Goal: Task Accomplishment & Management: Complete application form

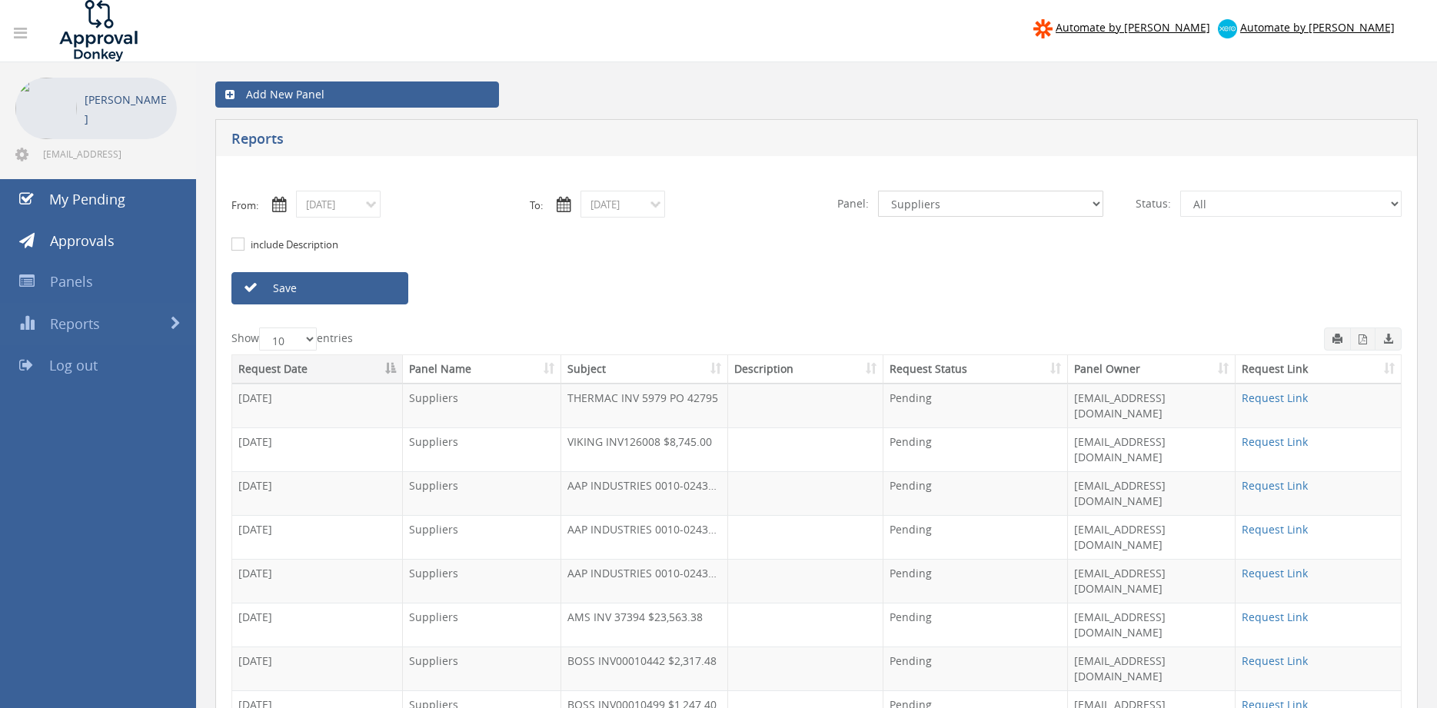
click at [878, 191] on select "All Alarm Credits RG - 3 NZ Utilities Cable and SAI Global NZ Alarms-1 NZ FX Pa…" at bounding box center [990, 204] width 225 height 26
click option "Flamestop Utilities" at bounding box center [0, 0] width 0 height 0
click at [385, 297] on link "Save" at bounding box center [319, 288] width 177 height 32
click at [1289, 654] on link "Request Link" at bounding box center [1275, 661] width 66 height 15
click at [351, 289] on link "Save" at bounding box center [319, 288] width 177 height 32
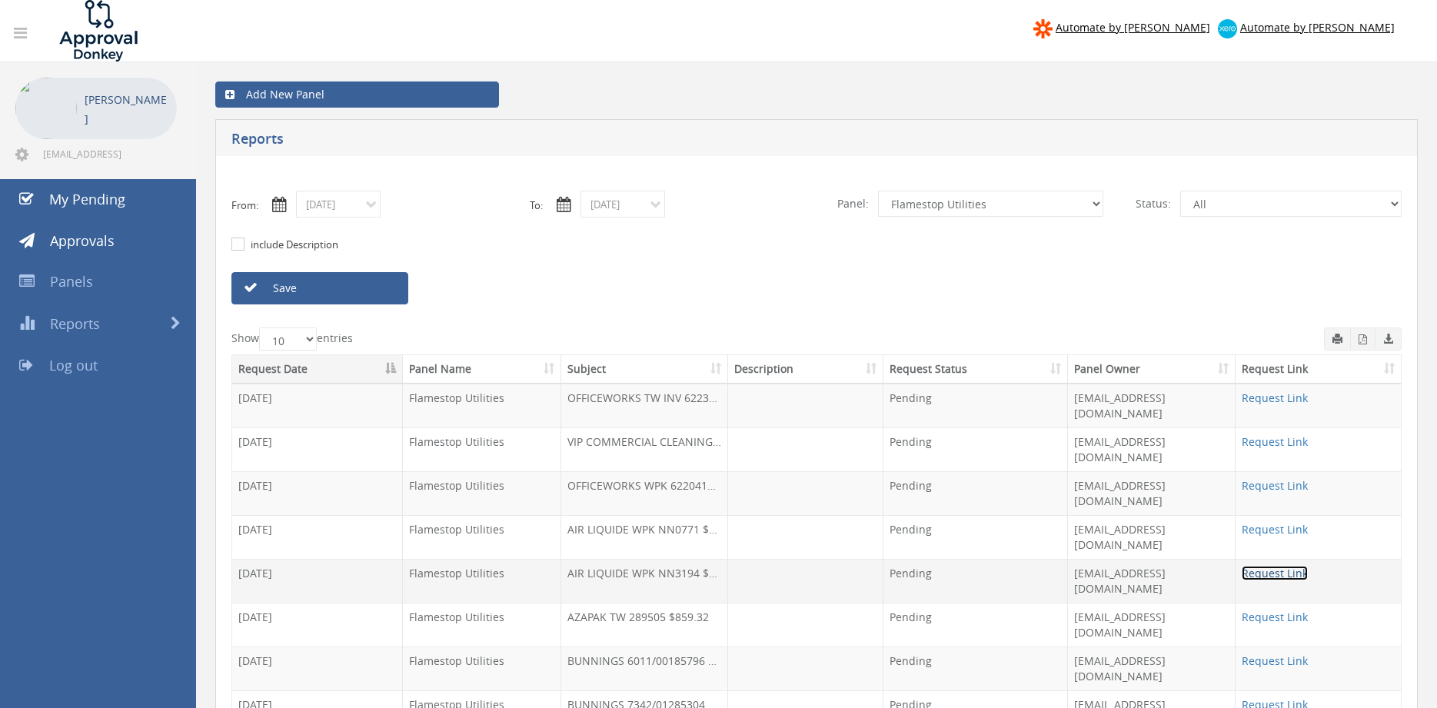
click at [1270, 566] on link "Request Link" at bounding box center [1275, 573] width 66 height 15
click at [878, 191] on select "All Alarm Credits RG - 3 NZ Utilities Cable and SAI Global NZ Alarms-1 NZ FX Pa…" at bounding box center [990, 204] width 225 height 26
select select "number:9739"
click option "Credit Requests - 2" at bounding box center [0, 0] width 0 height 0
click at [384, 292] on link "Save" at bounding box center [319, 288] width 177 height 32
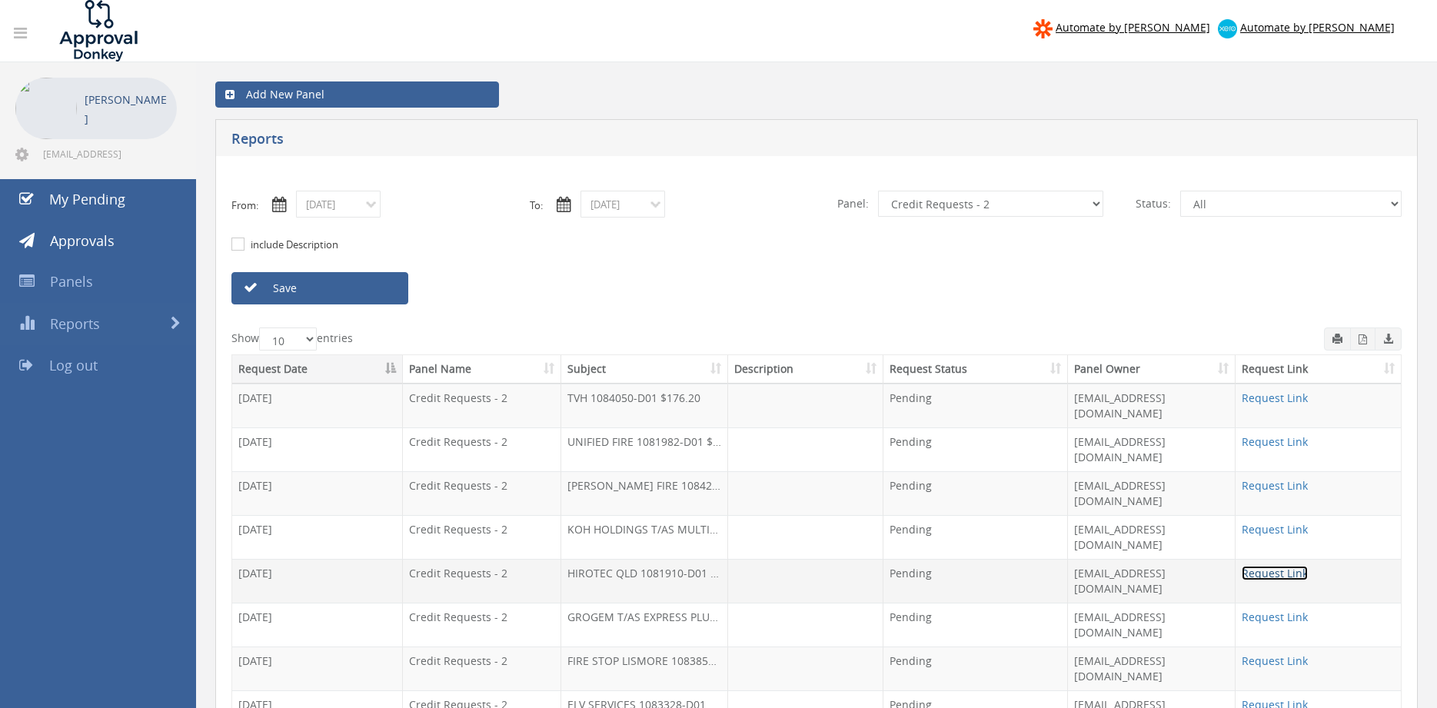
click at [1297, 566] on link "Request Link" at bounding box center [1275, 573] width 66 height 15
click at [332, 211] on input "08/01/2025" at bounding box center [338, 204] width 85 height 27
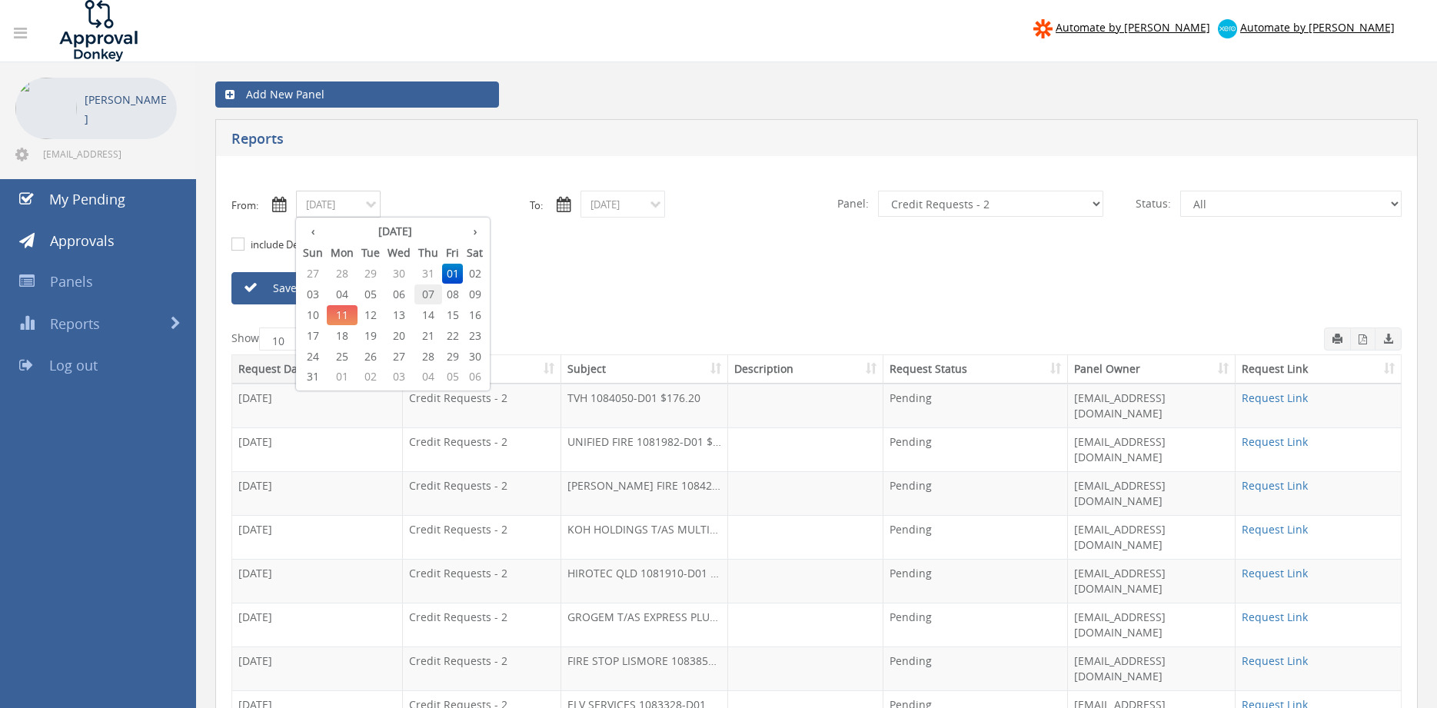
drag, startPoint x: 424, startPoint y: 293, endPoint x: 541, endPoint y: 259, distance: 120.9
click at [425, 292] on span "07" at bounding box center [428, 295] width 28 height 20
type input "08/07/2025"
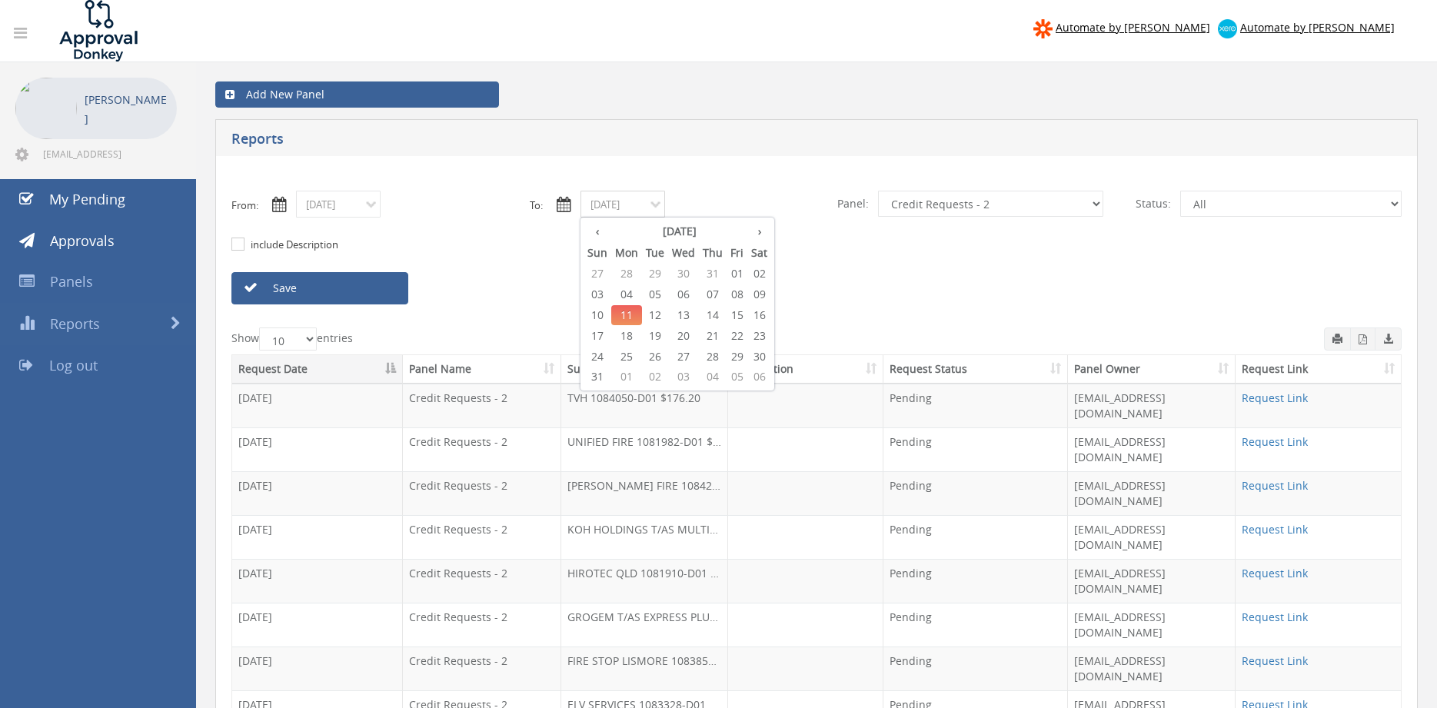
click at [605, 207] on input "08/11/2025" at bounding box center [623, 204] width 85 height 27
click at [718, 288] on span "07" at bounding box center [713, 295] width 28 height 20
type input "08/07/2025"
click at [878, 191] on select "All Alarm Credits RG - 3 NZ Utilities Cable and SAI Global NZ Alarms-1 NZ FX Pa…" at bounding box center [990, 204] width 225 height 26
select select "number:9680"
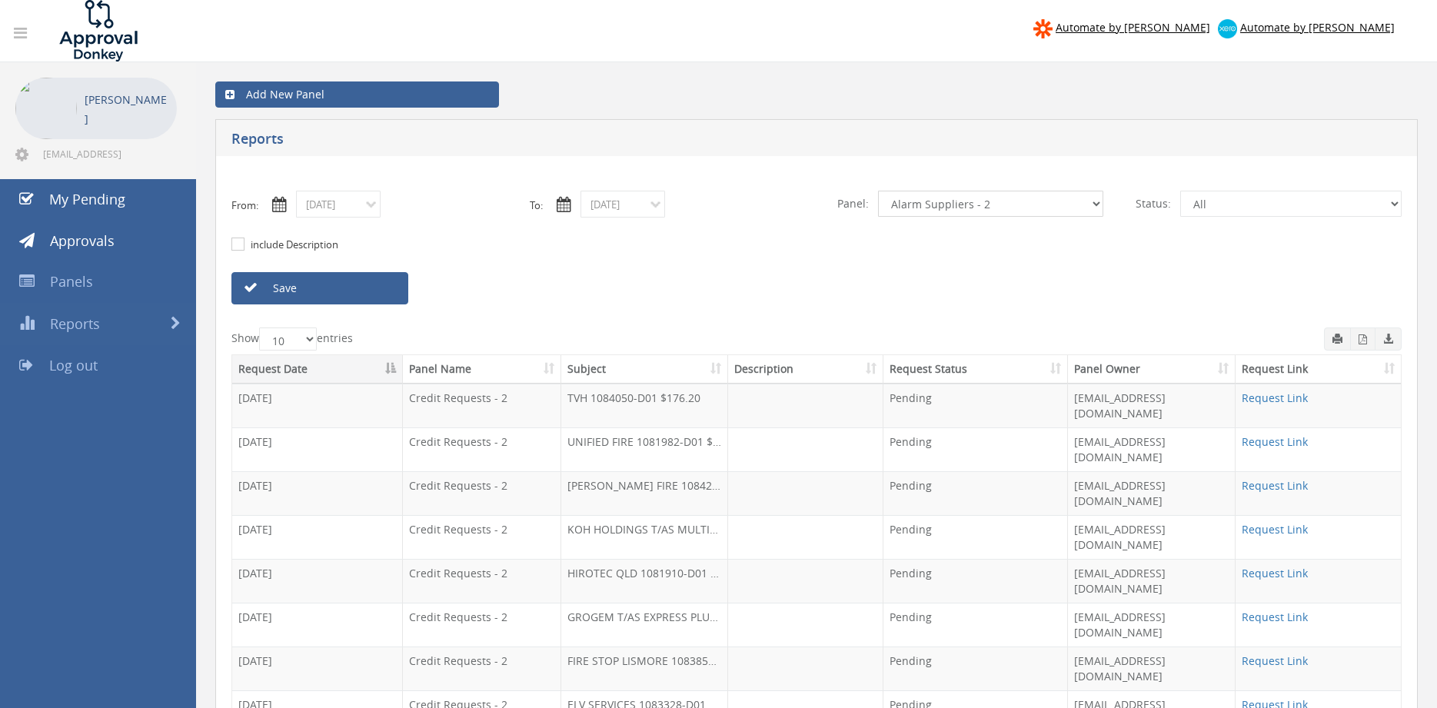
click option "Alarm Suppliers - 2" at bounding box center [0, 0] width 0 height 0
click at [381, 289] on link "Save" at bounding box center [319, 288] width 177 height 32
click at [1363, 340] on icon "button" at bounding box center [1363, 339] width 8 height 10
click at [344, 208] on input "08/07/2025" at bounding box center [338, 204] width 85 height 27
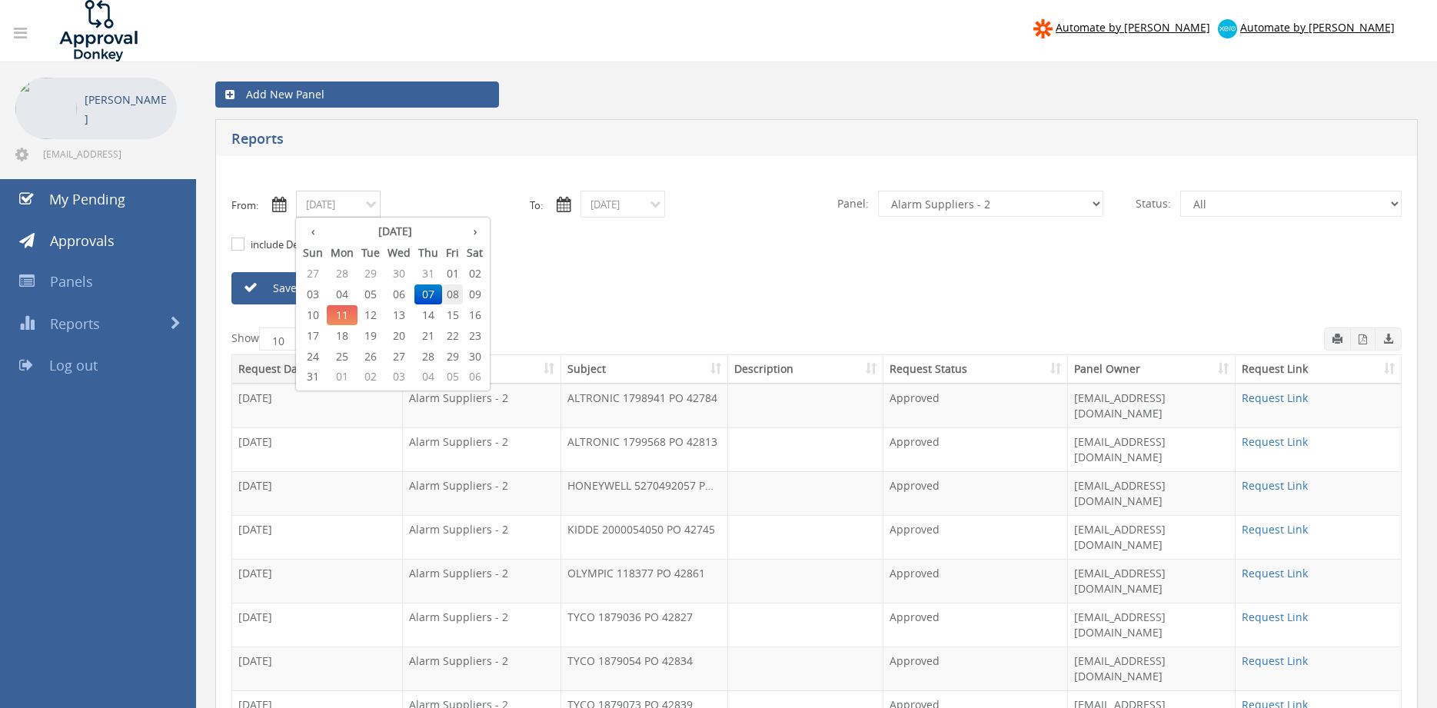
click at [454, 293] on span "08" at bounding box center [452, 295] width 21 height 20
type input "08/08/2025"
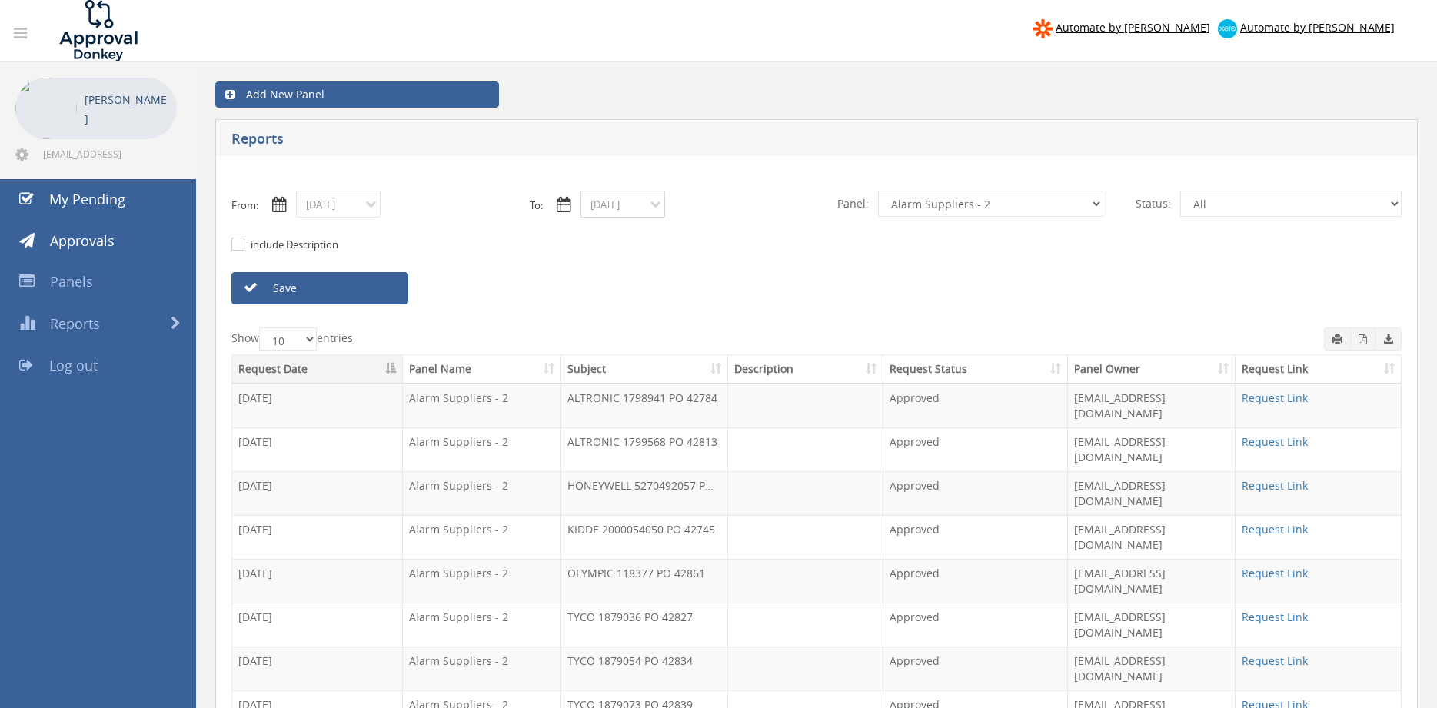
click at [620, 210] on input "08/07/2025" at bounding box center [623, 204] width 85 height 27
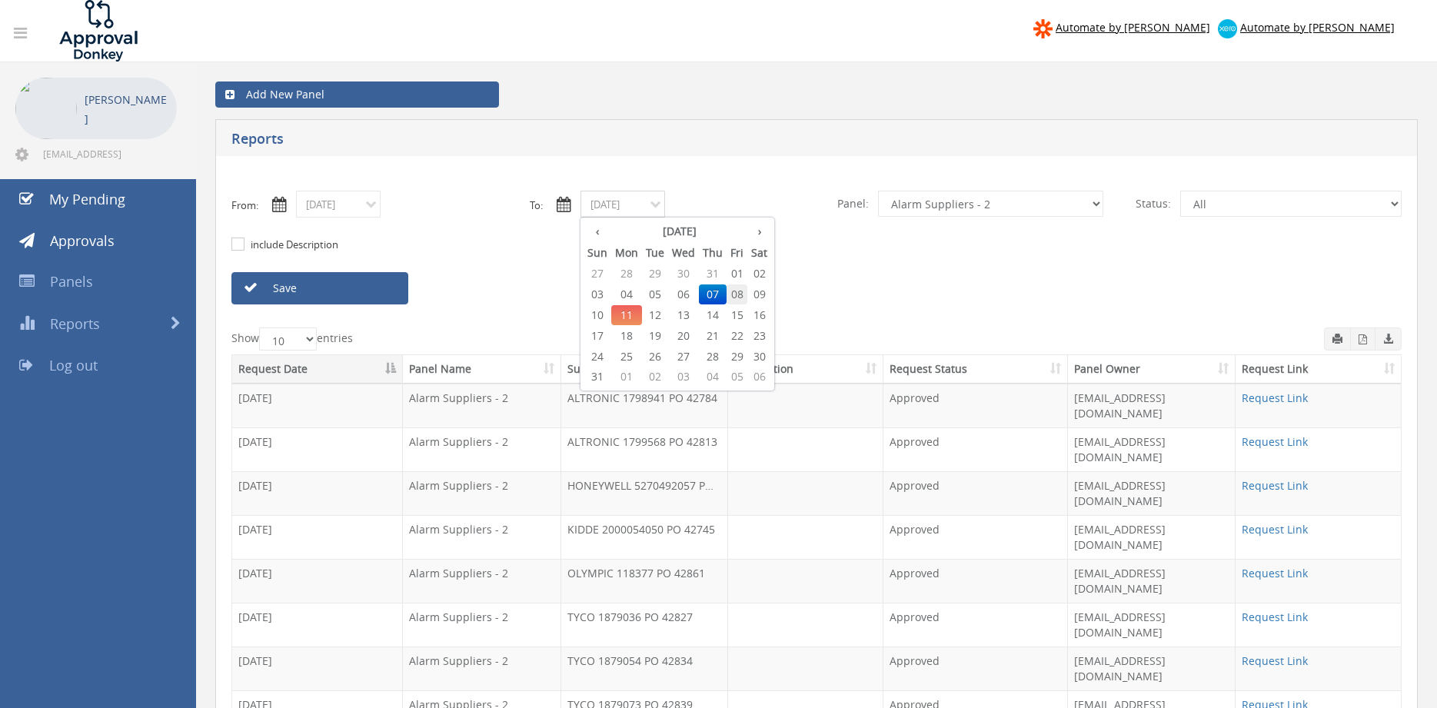
click at [739, 295] on span "08" at bounding box center [737, 295] width 21 height 20
type input "08/08/2025"
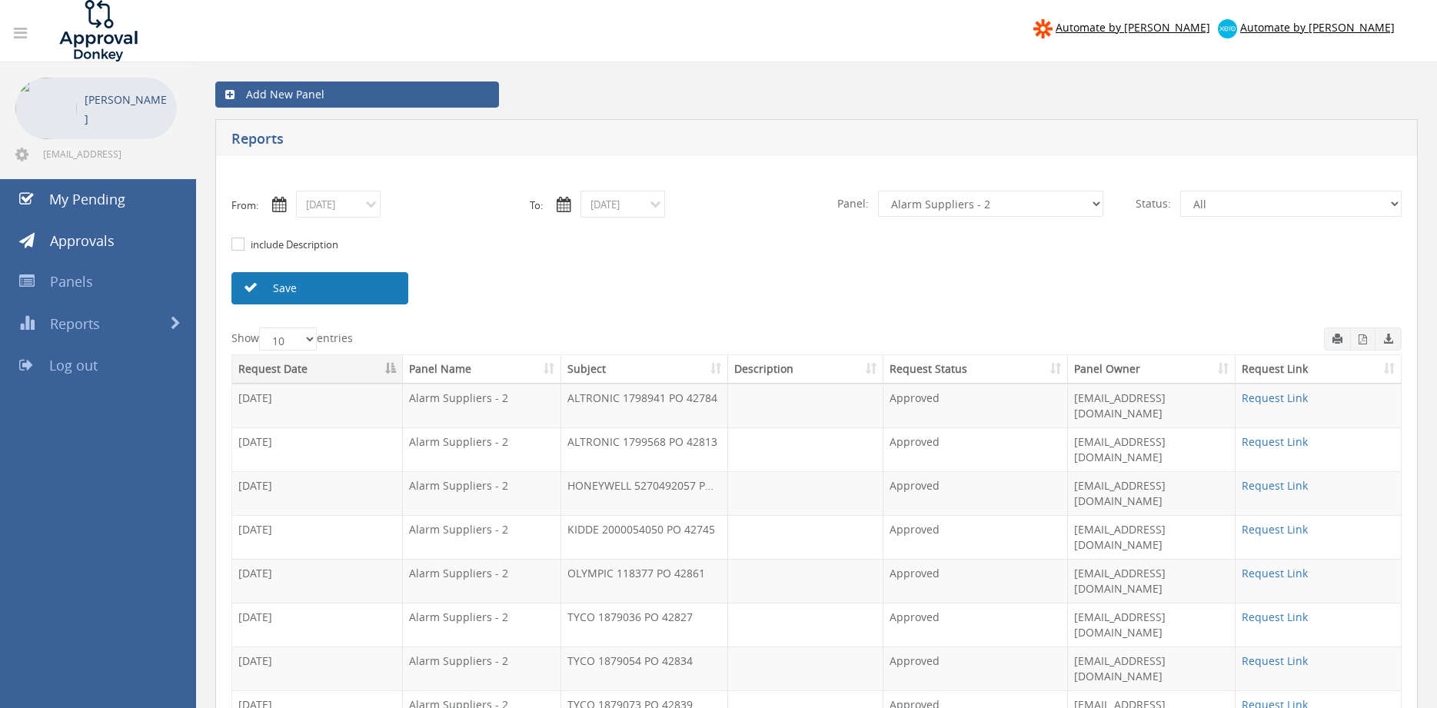
click at [383, 293] on link "Save" at bounding box center [319, 288] width 177 height 32
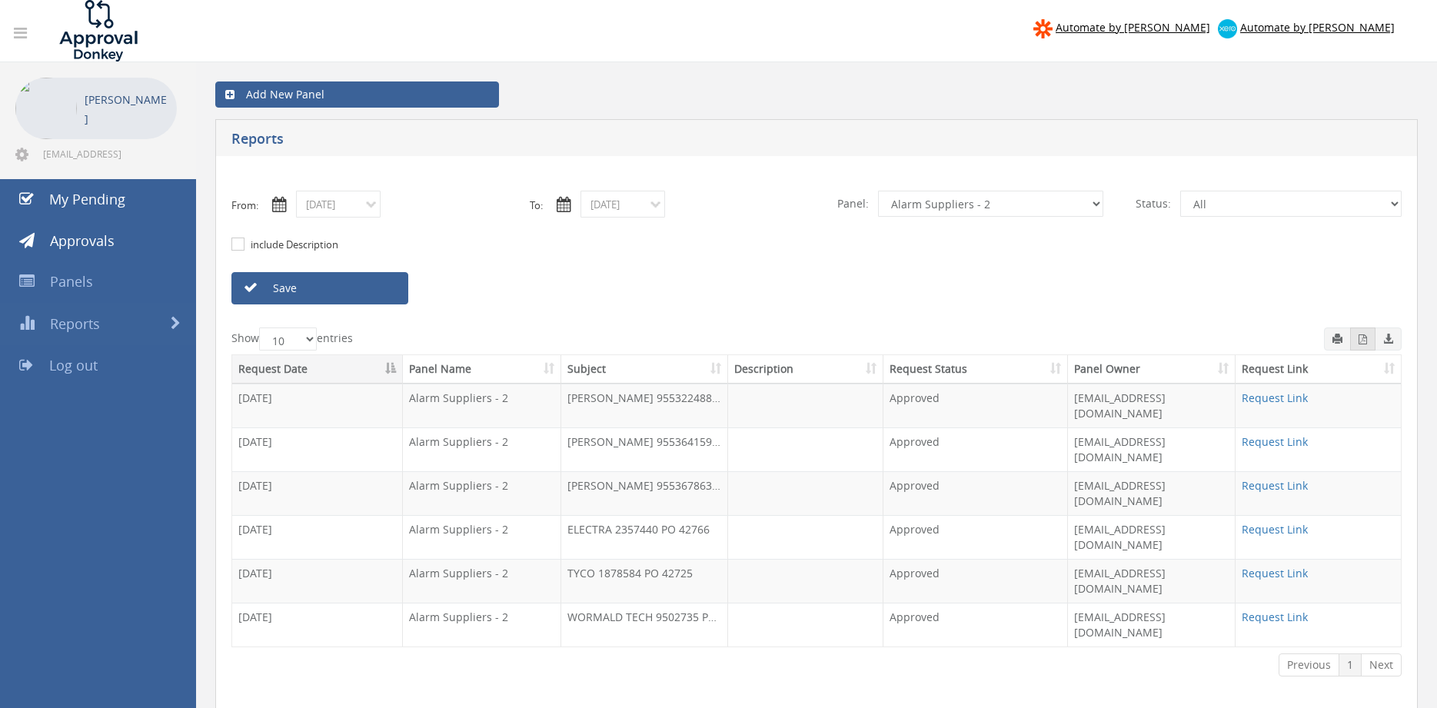
click at [1360, 344] on icon "button" at bounding box center [1363, 339] width 8 height 10
click at [371, 291] on link "Save" at bounding box center [319, 288] width 177 height 32
select select "number:9632"
click option "Suppliers" at bounding box center [0, 0] width 0 height 0
click at [353, 211] on input "08/08/2025" at bounding box center [338, 204] width 85 height 27
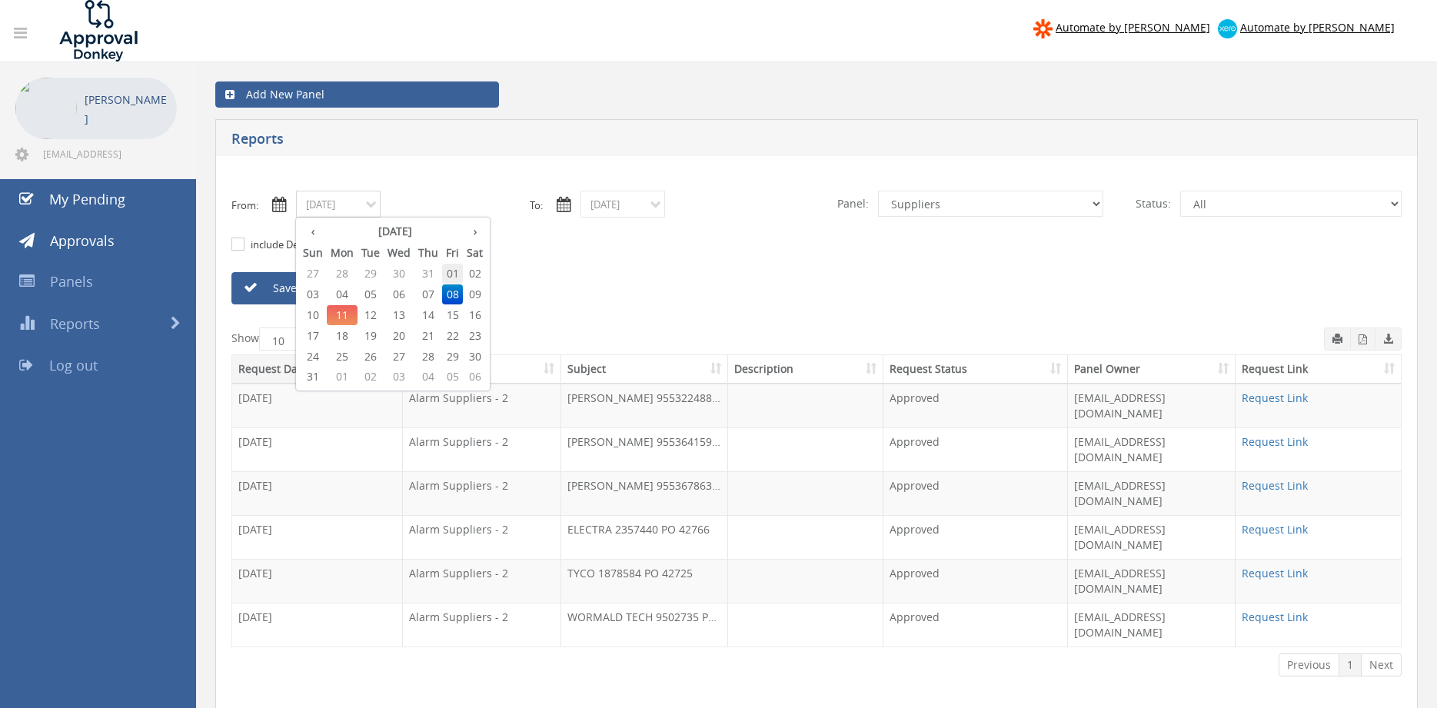
click at [452, 270] on span "01" at bounding box center [452, 274] width 21 height 20
type input "08/01/2025"
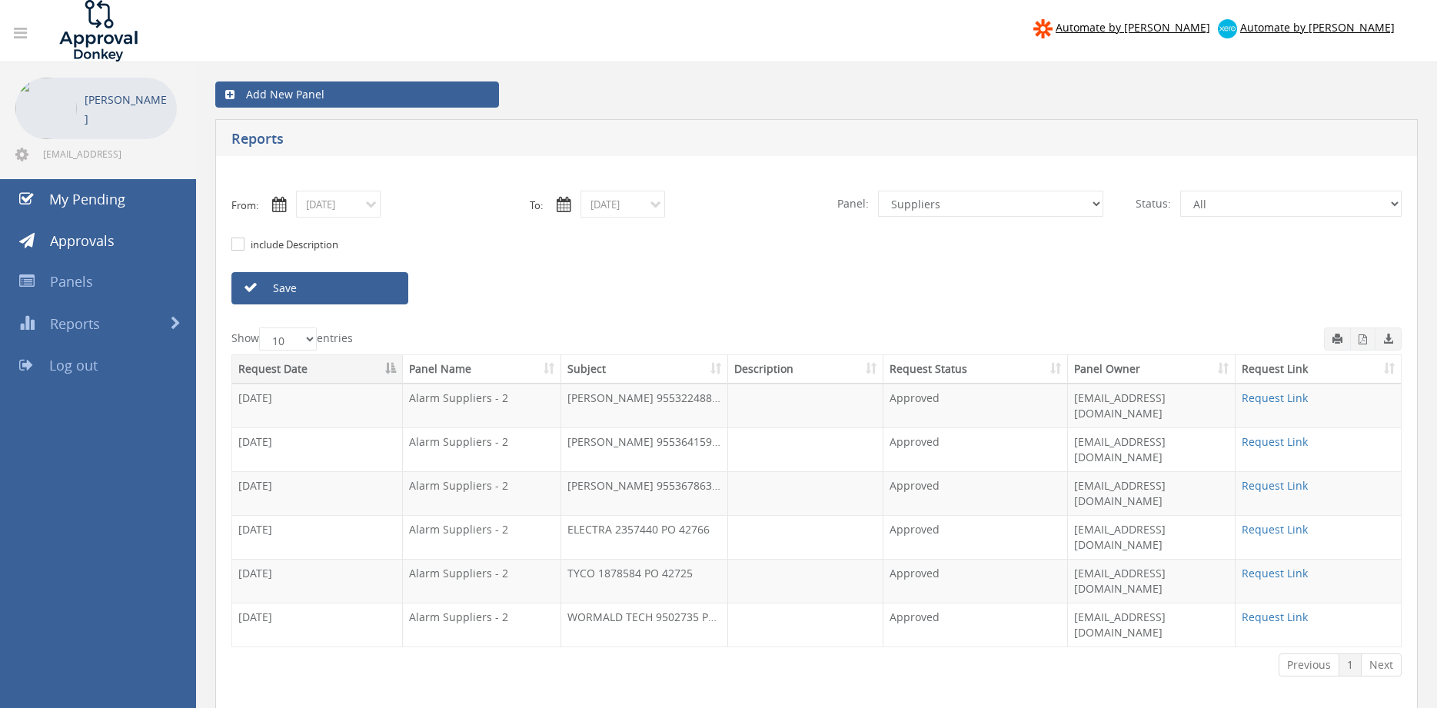
click at [372, 289] on link "Save" at bounding box center [319, 288] width 177 height 32
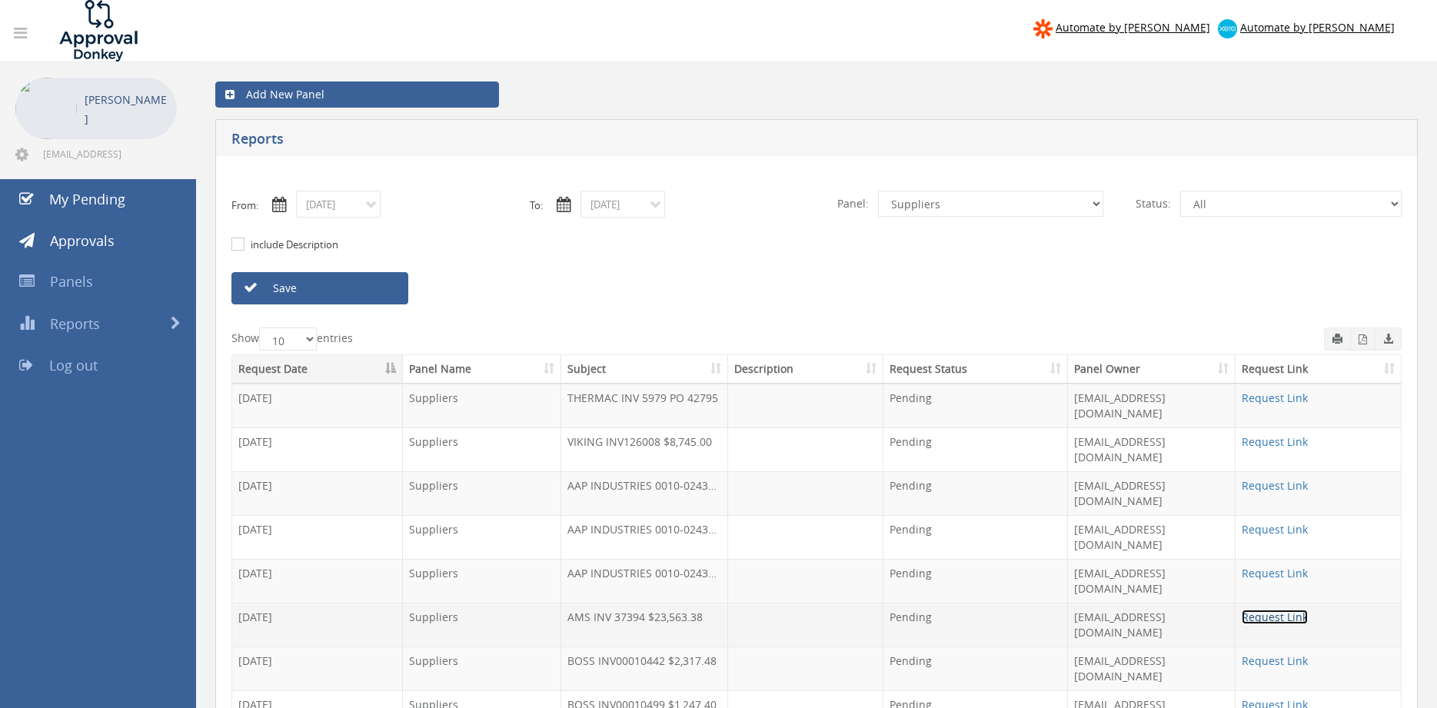
click at [1258, 610] on link "Request Link" at bounding box center [1275, 617] width 66 height 15
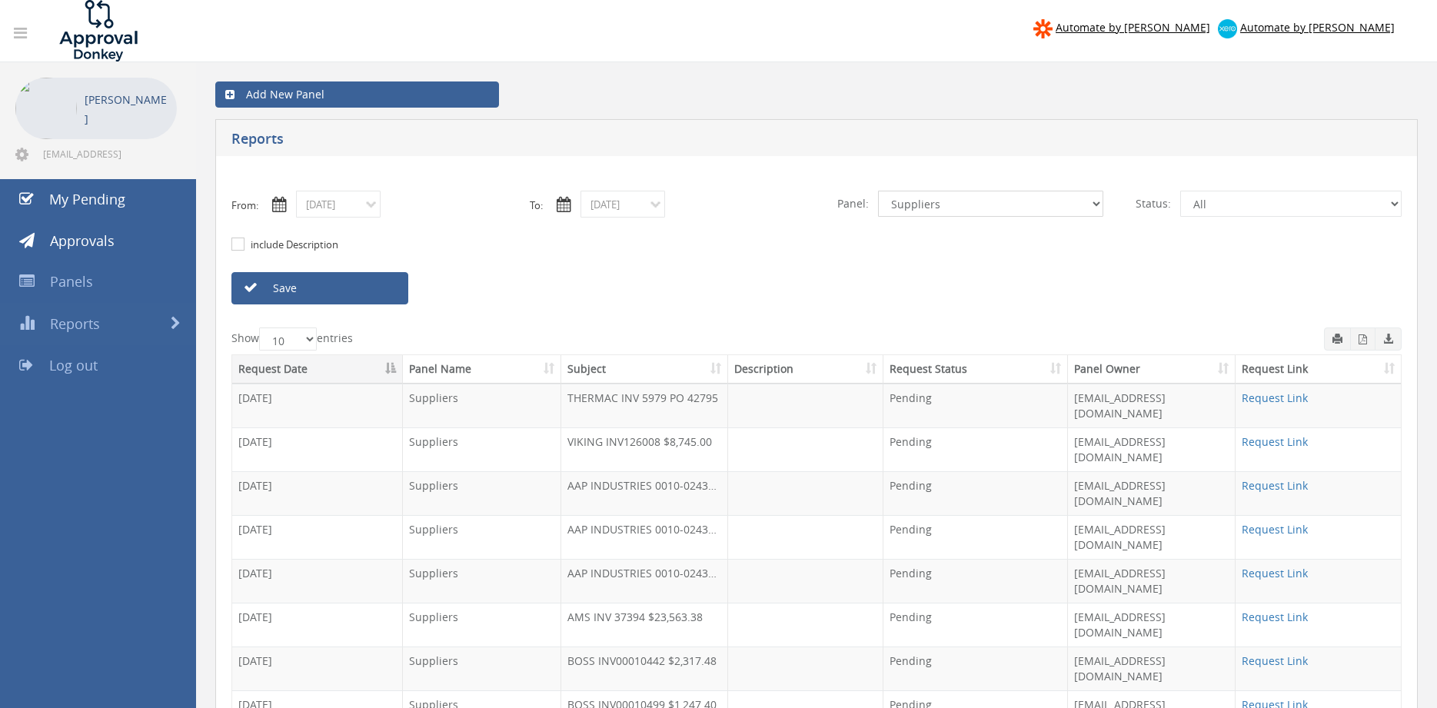
click at [930, 208] on select "All Alarm Credits RG - 3 NZ Utilities Cable and SAI Global NZ Alarms-1 NZ FX Pa…" at bounding box center [990, 204] width 225 height 26
click option "Flamestop Utilities" at bounding box center [0, 0] width 0 height 0
click at [376, 288] on link "Save" at bounding box center [319, 288] width 177 height 32
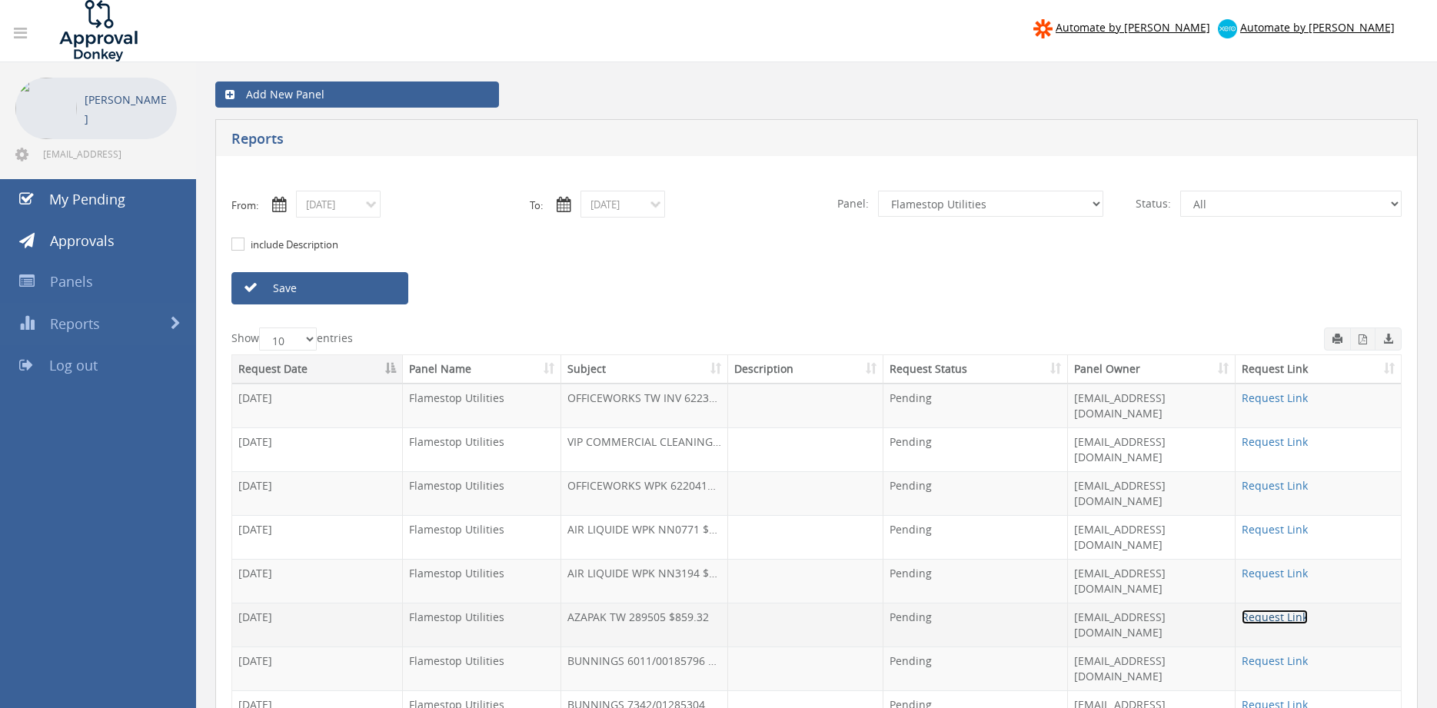
click at [1273, 610] on link "Request Link" at bounding box center [1275, 617] width 66 height 15
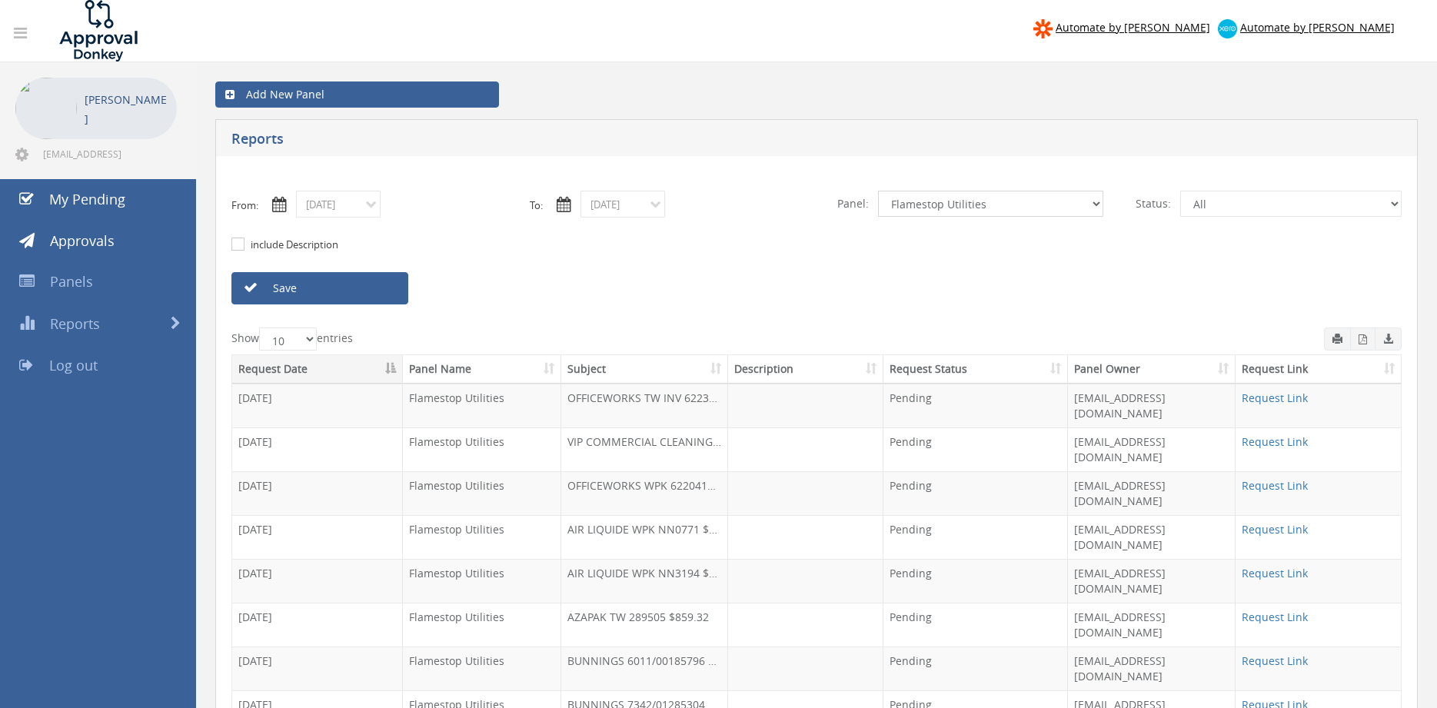
click at [1095, 205] on select "All Alarm Credits RG - 3 NZ Utilities Cable and SAI Global NZ Alarms-1 NZ FX Pa…" at bounding box center [990, 204] width 225 height 26
select select "number:9739"
click option "Credit Requests - 2" at bounding box center [0, 0] width 0 height 0
click at [372, 298] on link "Save" at bounding box center [319, 288] width 177 height 32
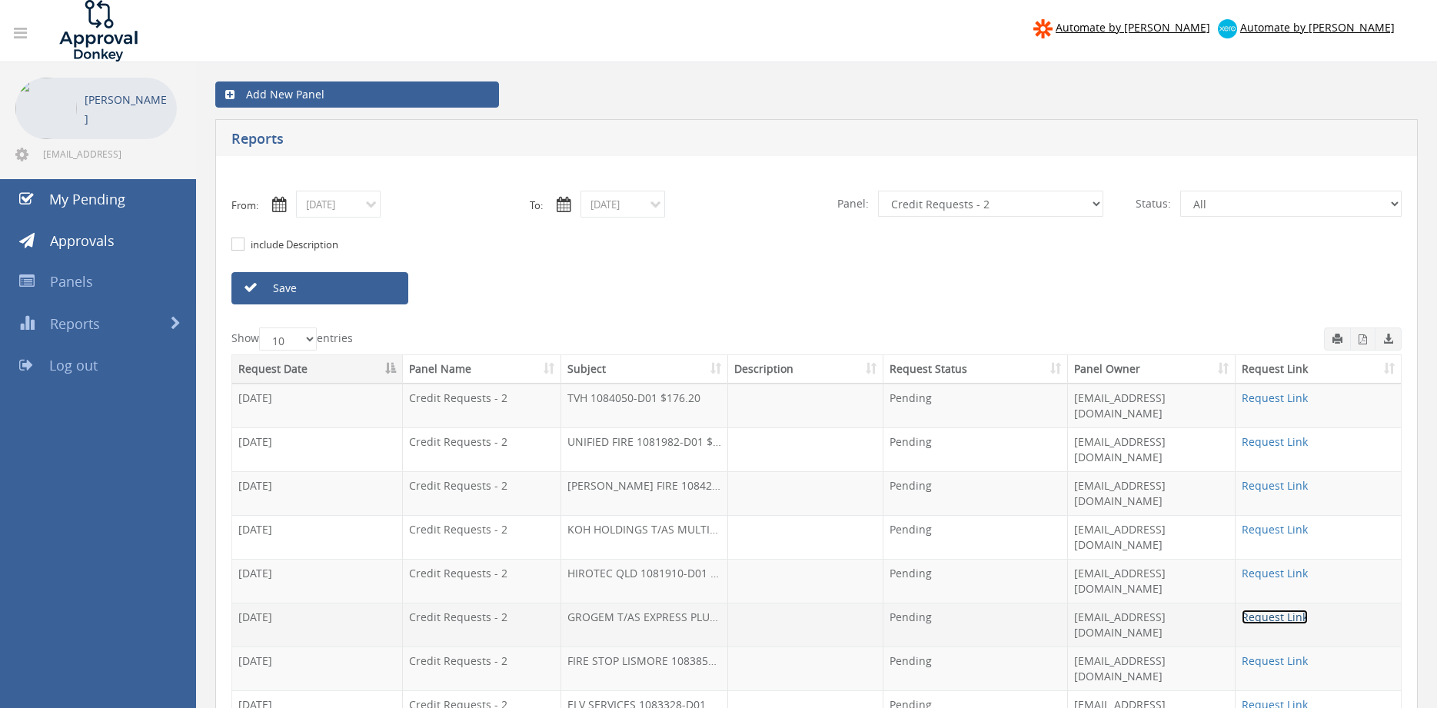
click at [1287, 610] on link "Request Link" at bounding box center [1275, 617] width 66 height 15
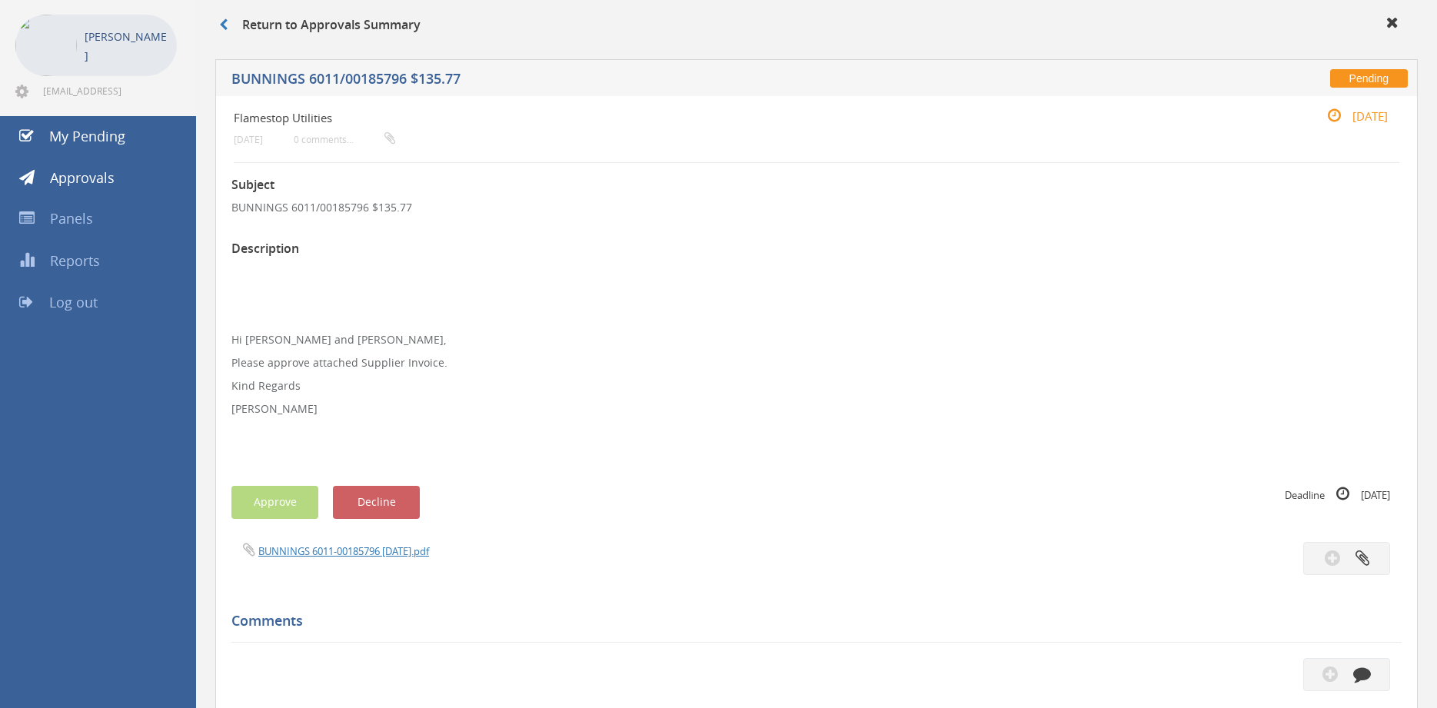
scroll to position [10, 0]
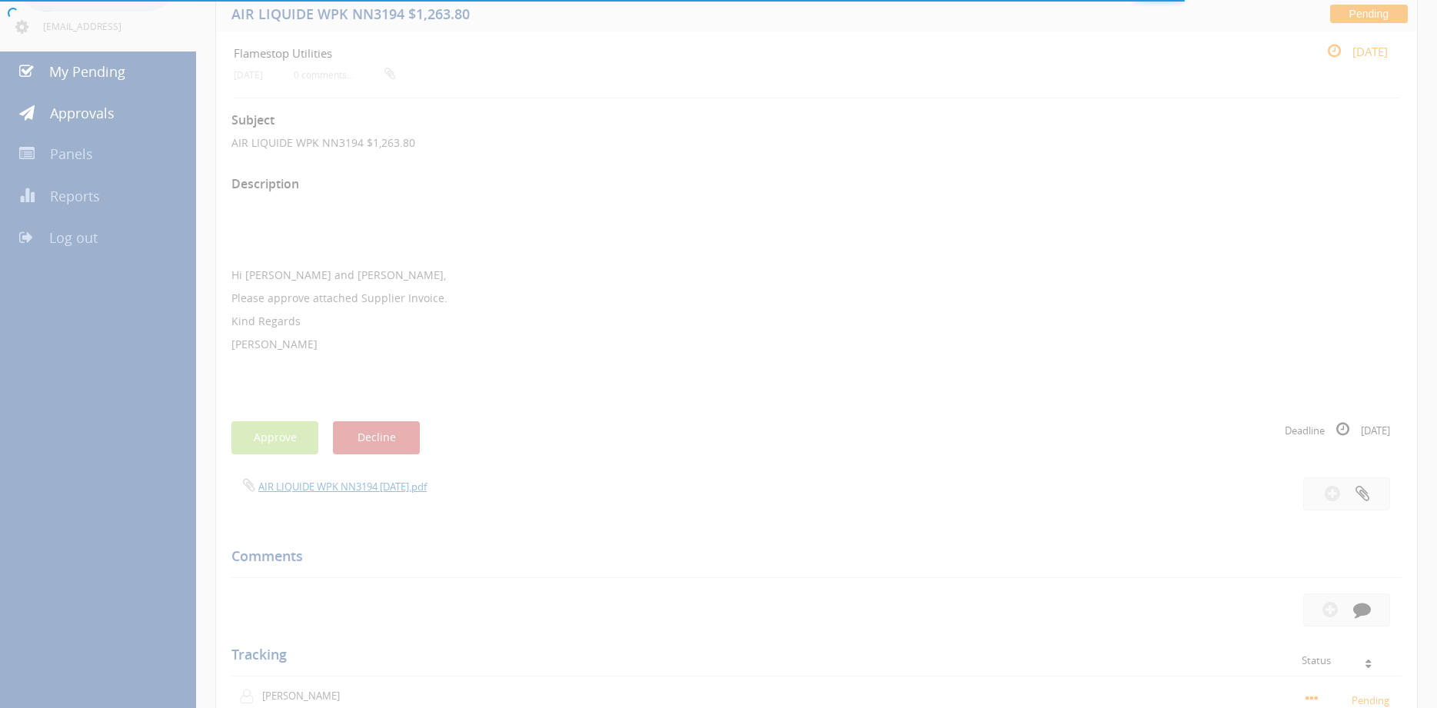
scroll to position [115, 0]
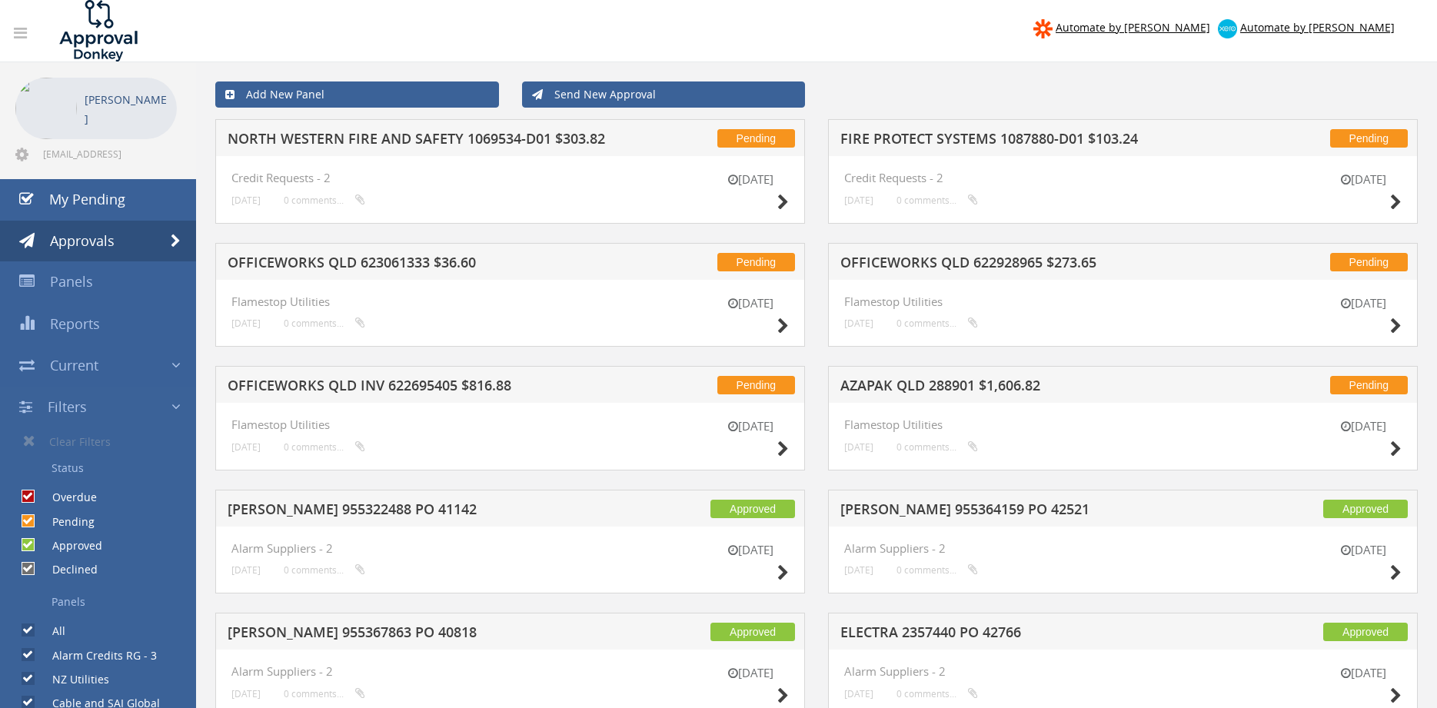
click at [642, 101] on link "Send New Approval" at bounding box center [664, 95] width 284 height 26
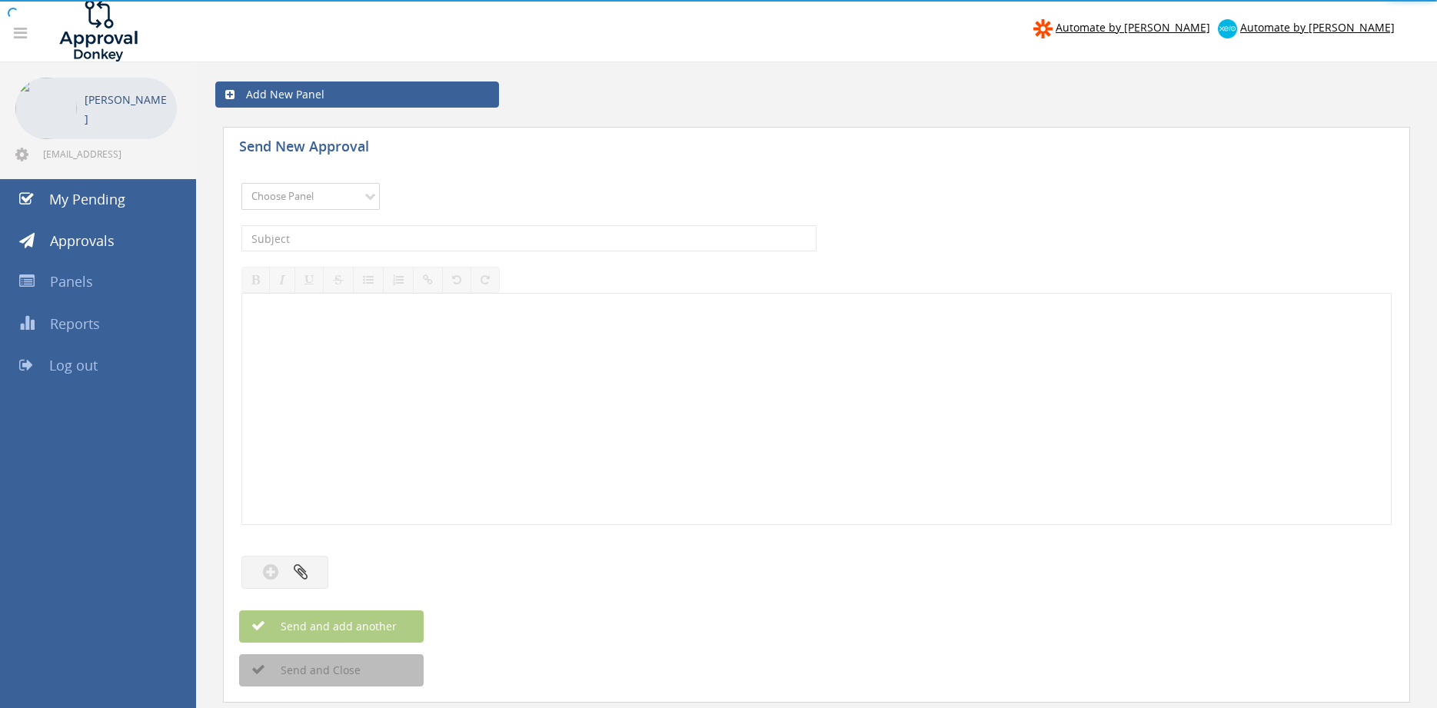
click at [241, 183] on select "Choose Panel Alarm Credits RG - 3 NZ Utilities Cable and SAI Global NZ Alarms-1…" at bounding box center [310, 196] width 138 height 27
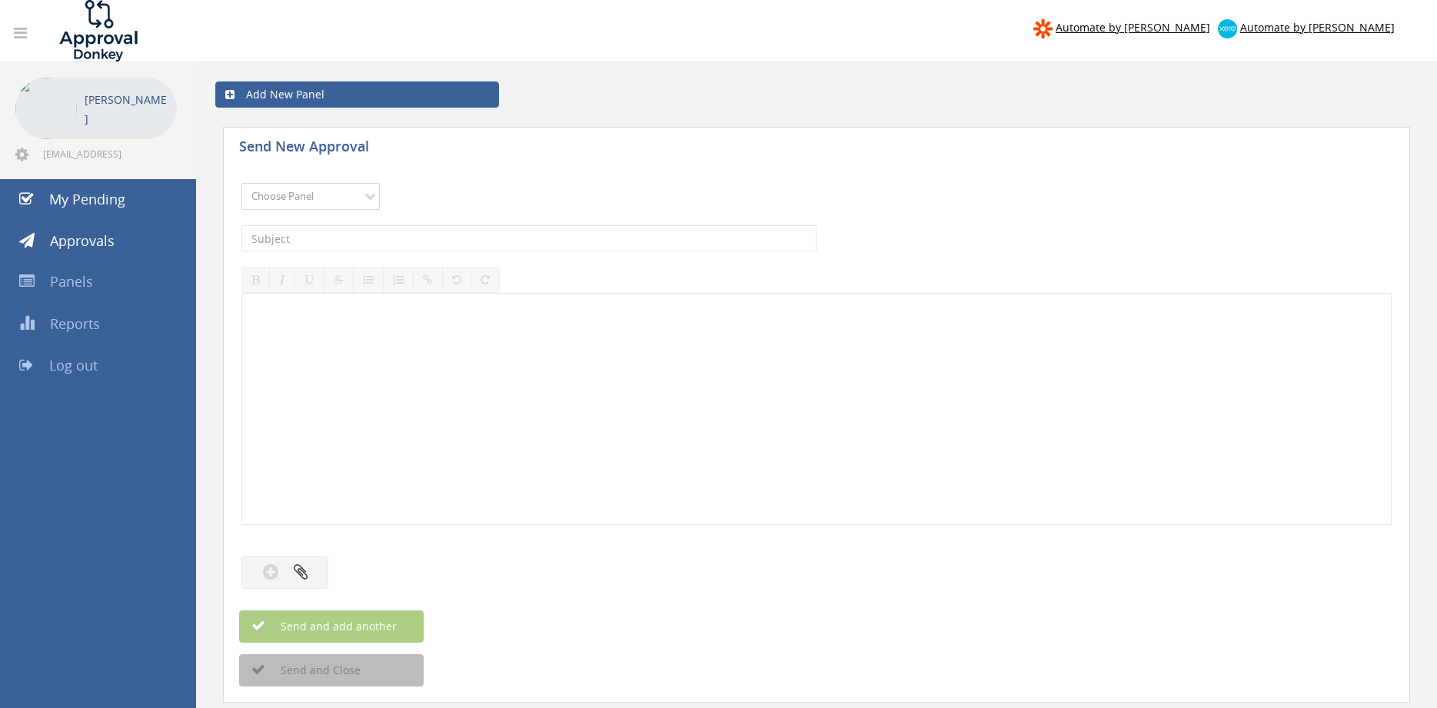
select select "13144"
click option "Alarm Credits RG - 3" at bounding box center [0, 0] width 0 height 0
click at [338, 237] on input "text" at bounding box center [528, 238] width 575 height 26
type input "u"
type input "UNITED SAFETY & SURVIVABILITY 1077297-D01 $2,303.59"
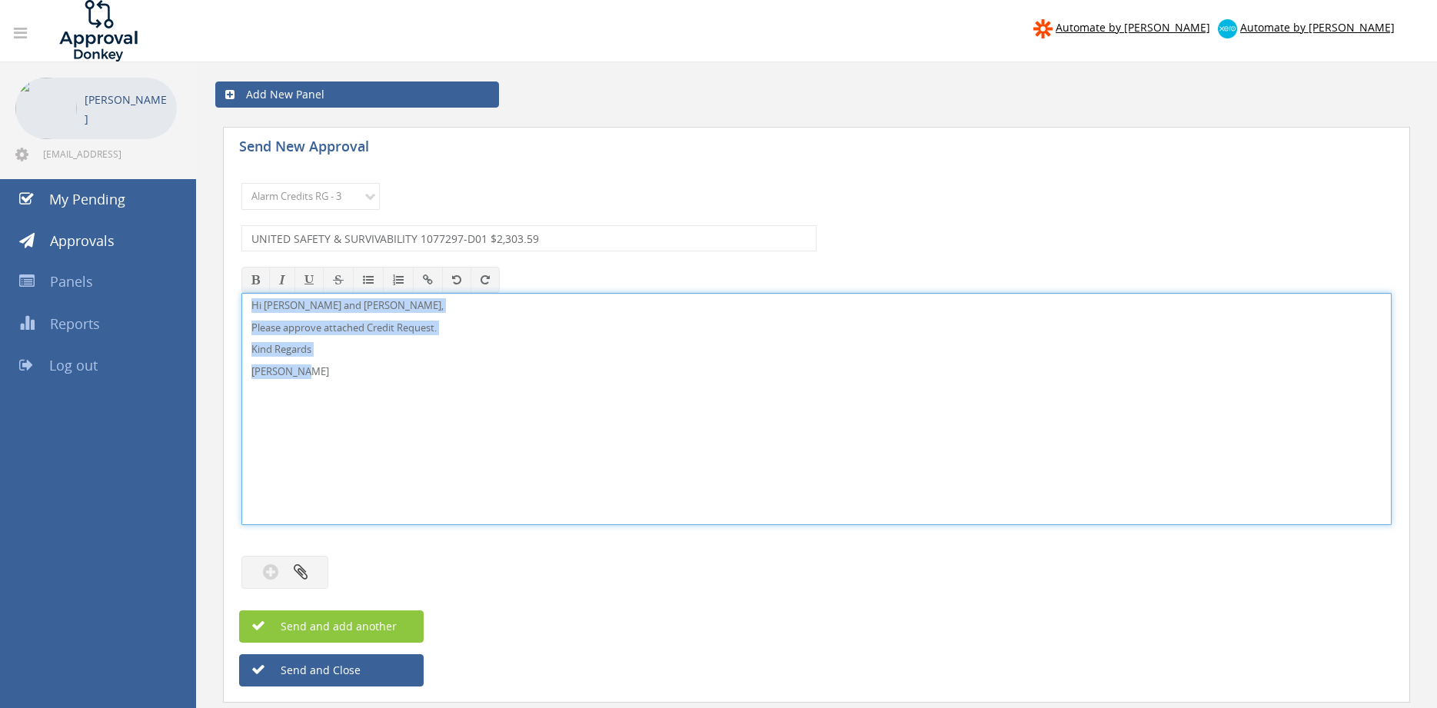
drag, startPoint x: 241, startPoint y: 355, endPoint x: 215, endPoint y: 295, distance: 65.8
click at [241, 293] on div "Hi Lee, Rob and Ben, Please approve attached Credit Request. Kind Regards Pam W…" at bounding box center [816, 409] width 1150 height 232
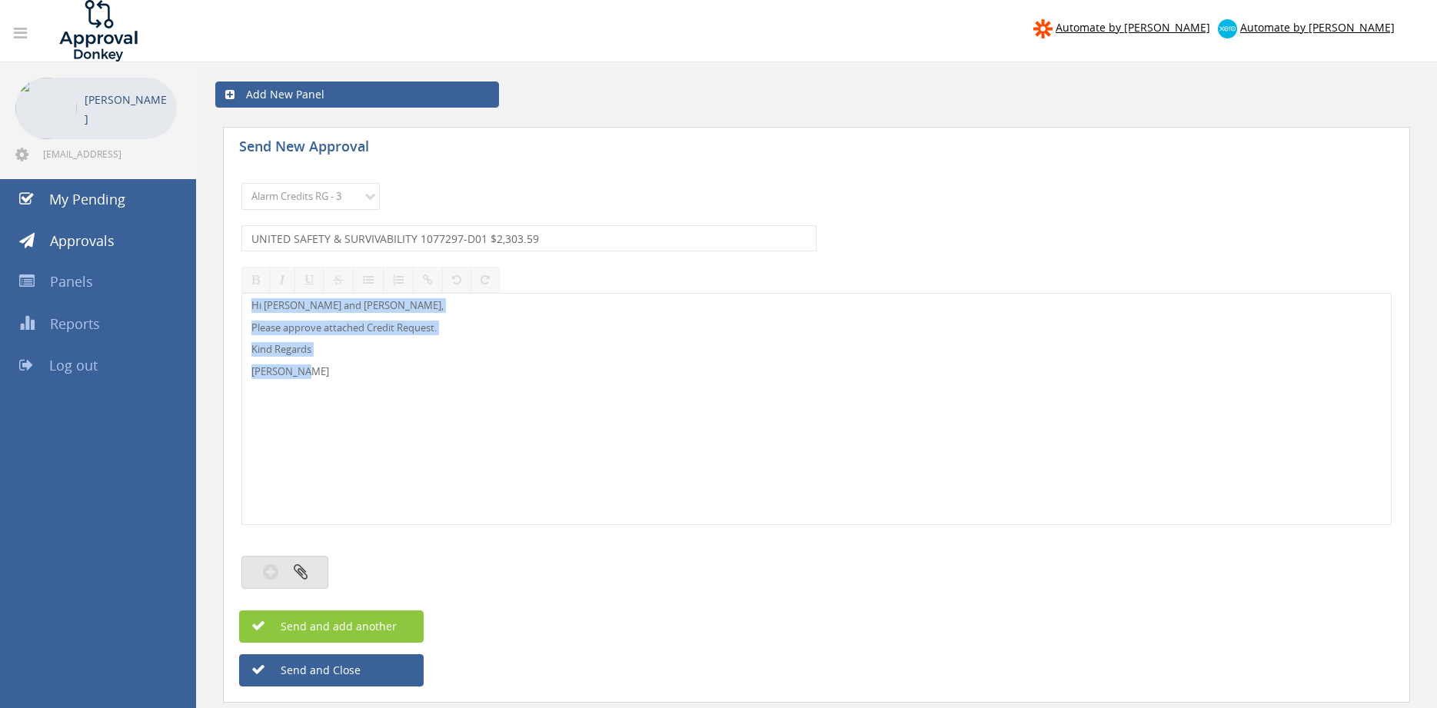
click at [304, 580] on button "button" at bounding box center [284, 572] width 87 height 33
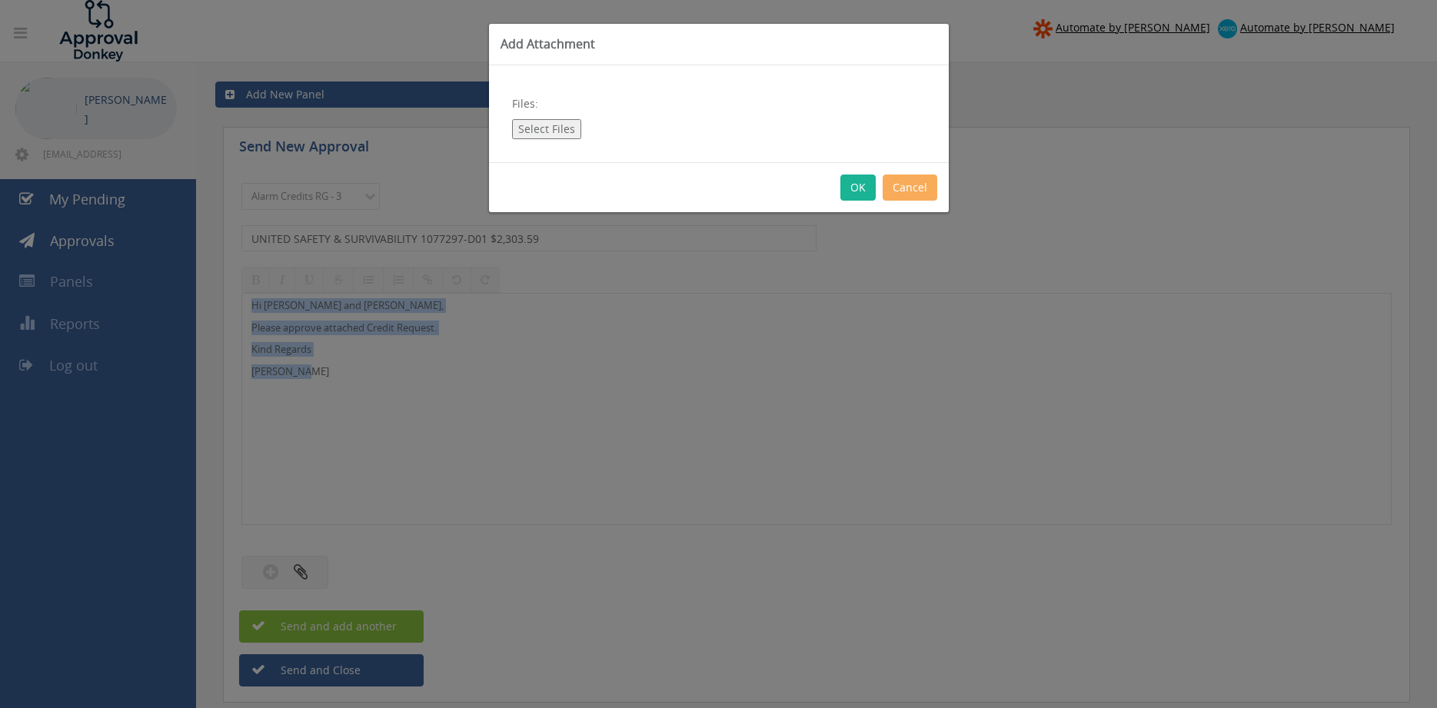
click at [557, 132] on button "Select Files" at bounding box center [546, 129] width 69 height 20
type input "C:\fakepath\1077297 USSC.pdf"
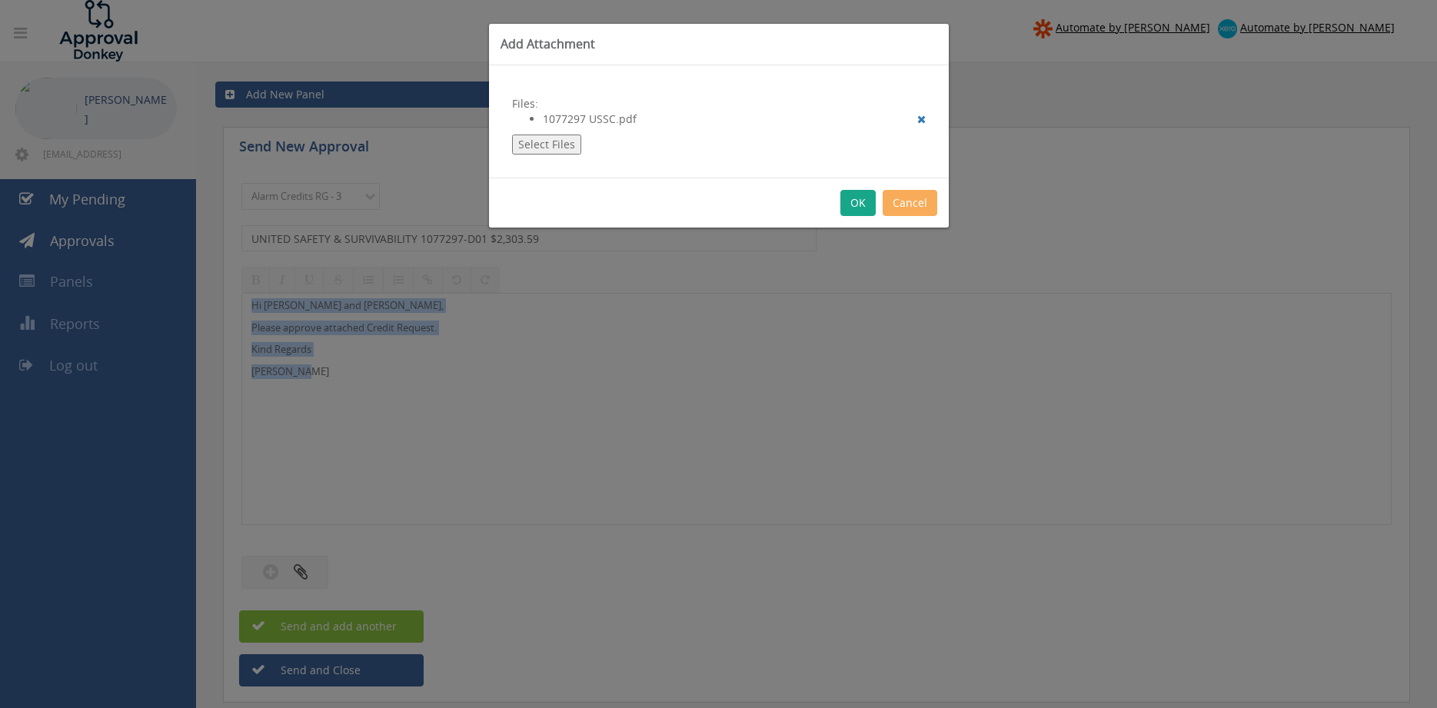
click at [847, 208] on button "OK" at bounding box center [857, 203] width 35 height 26
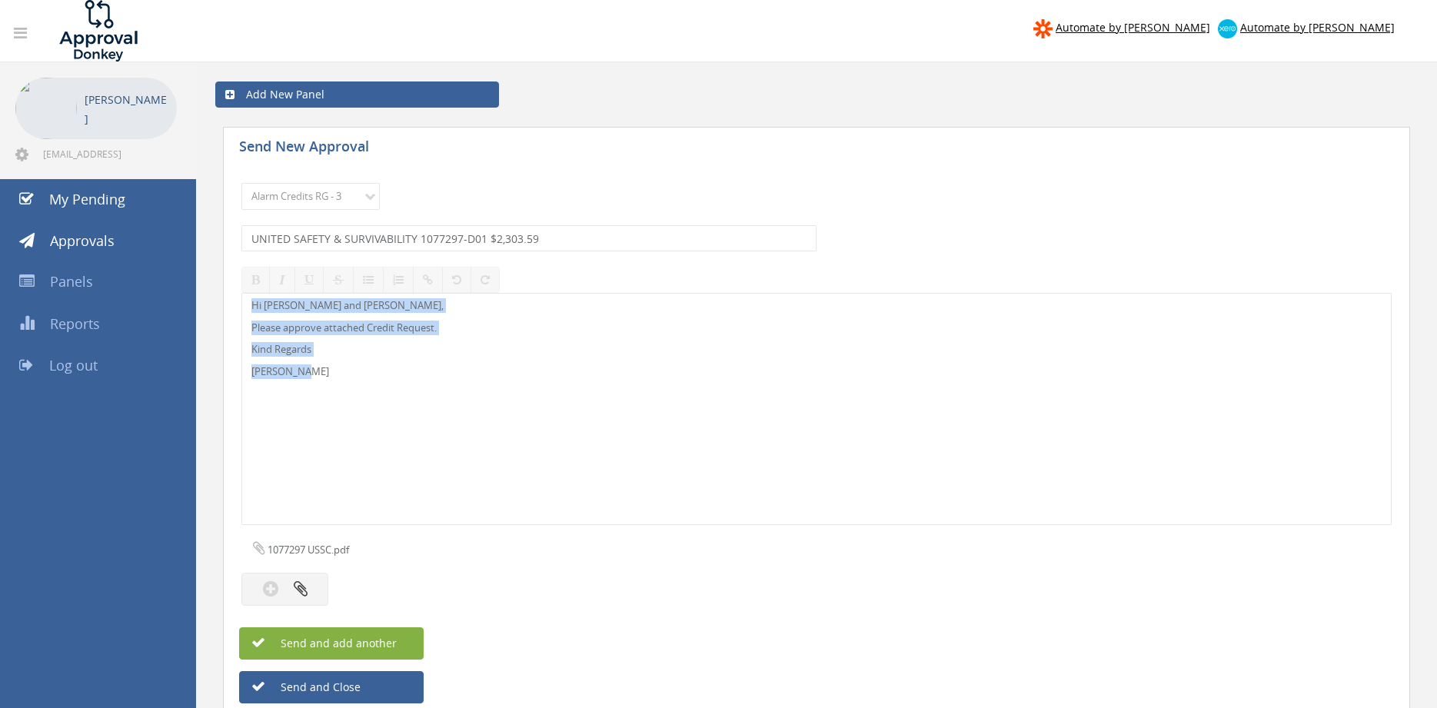
click at [399, 640] on button "Send and add another" at bounding box center [331, 643] width 185 height 32
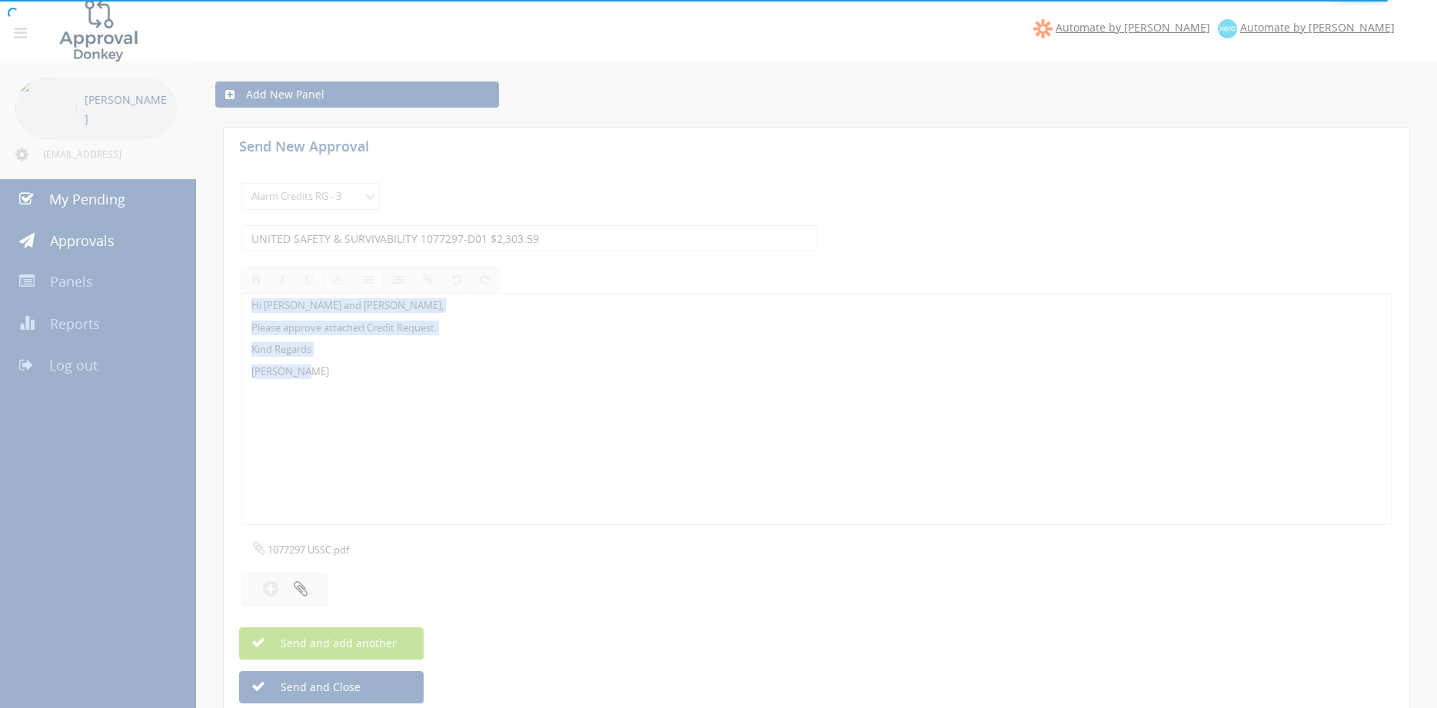
select select
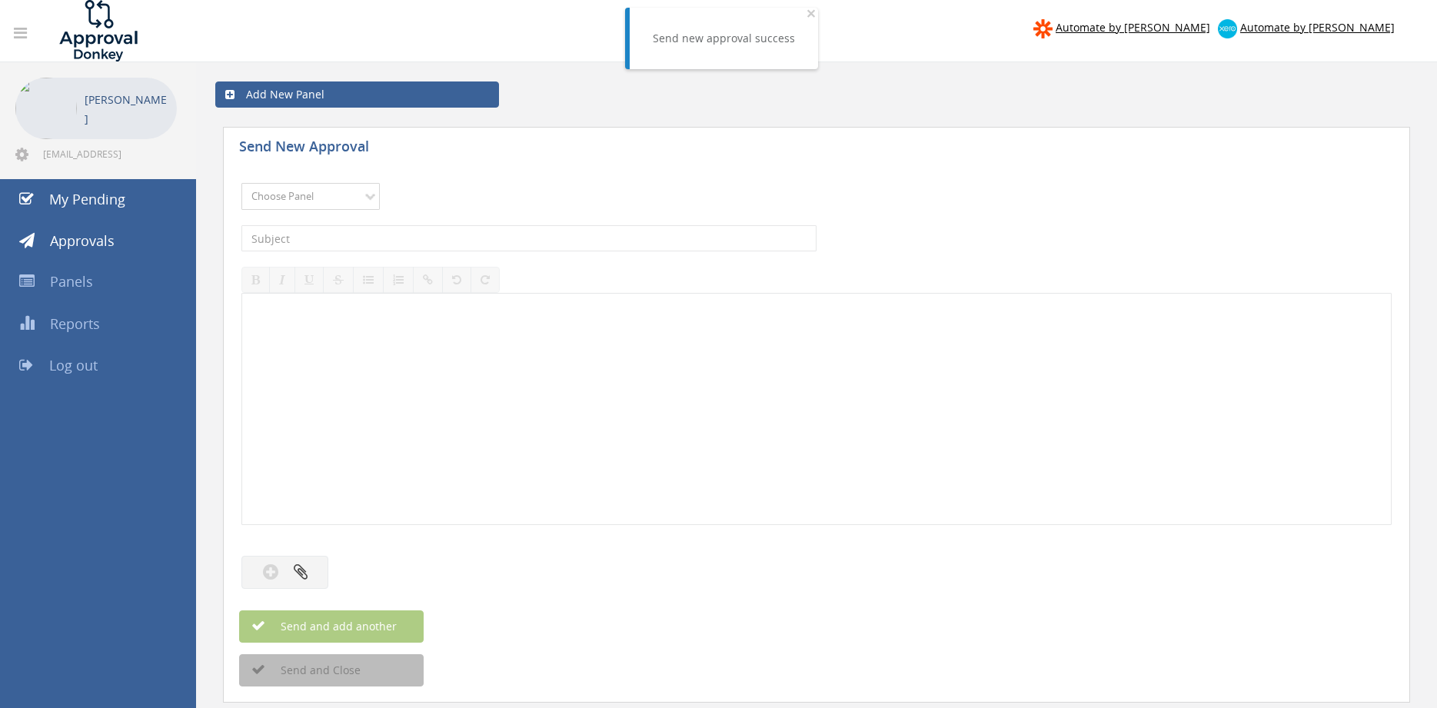
click at [241, 183] on select "Choose Panel Alarm Credits RG - 3 NZ Utilities Cable and SAI Global NZ Alarms-1…" at bounding box center [310, 196] width 138 height 27
select select "13144"
click option "Alarm Credits RG - 3" at bounding box center [0, 0] width 0 height 0
click at [338, 239] on input "text" at bounding box center [528, 238] width 575 height 26
type input "v"
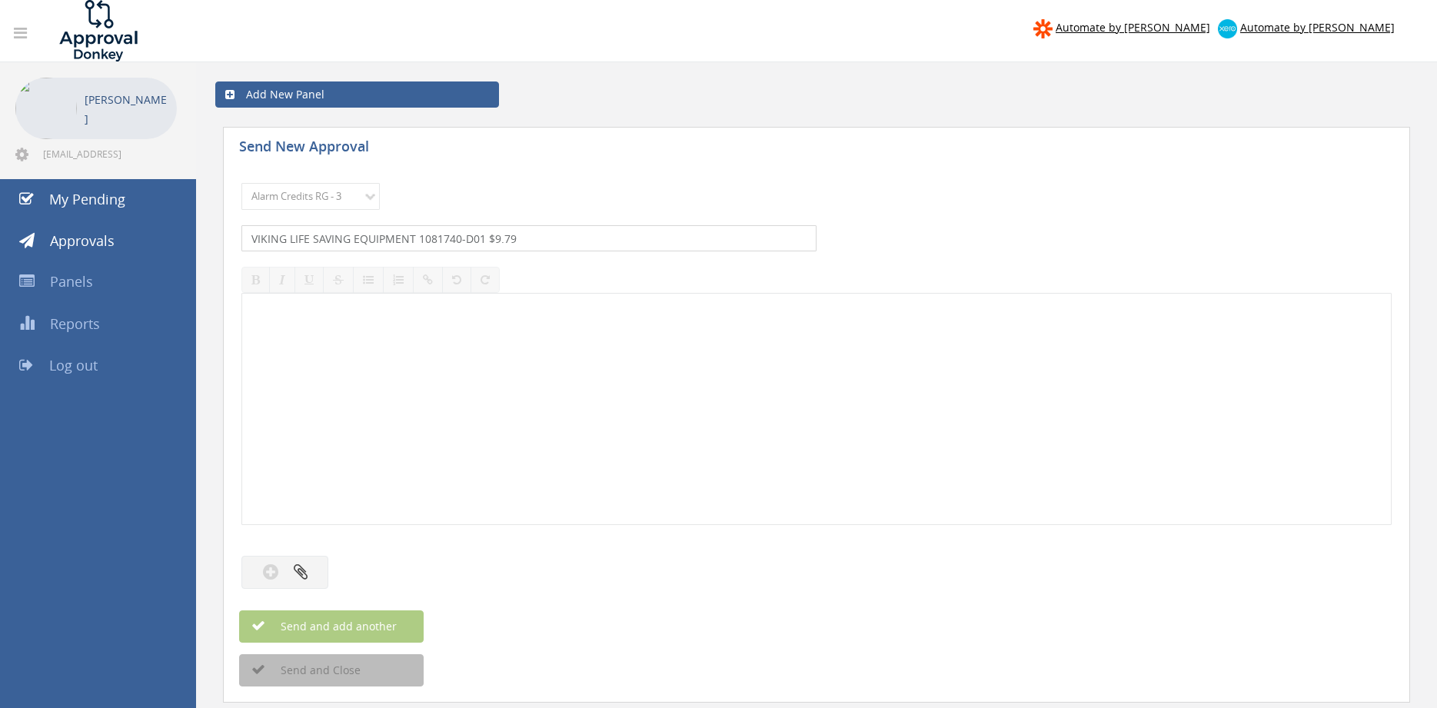
type input "VIKING LIFE SAVING EQUIPMENT 1081740-D01 $9.79"
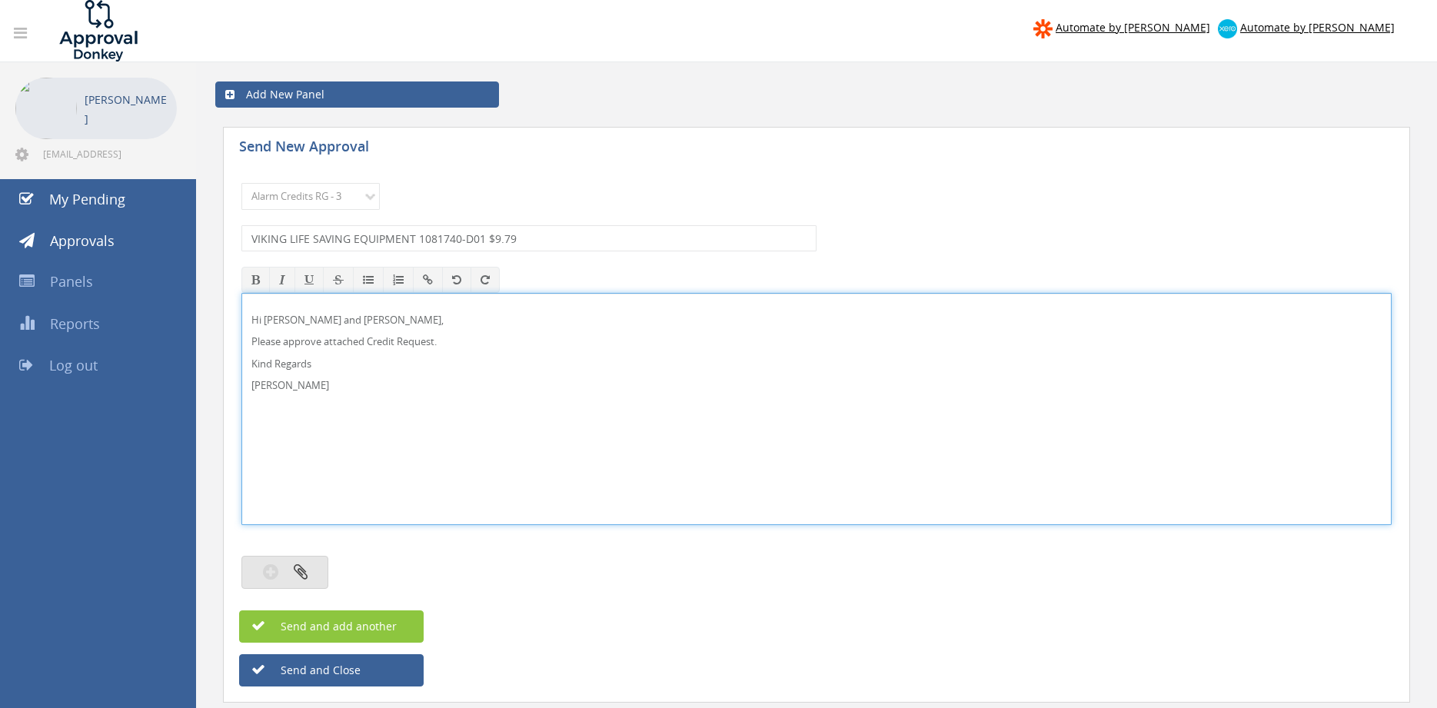
click at [301, 571] on icon "button" at bounding box center [301, 572] width 14 height 18
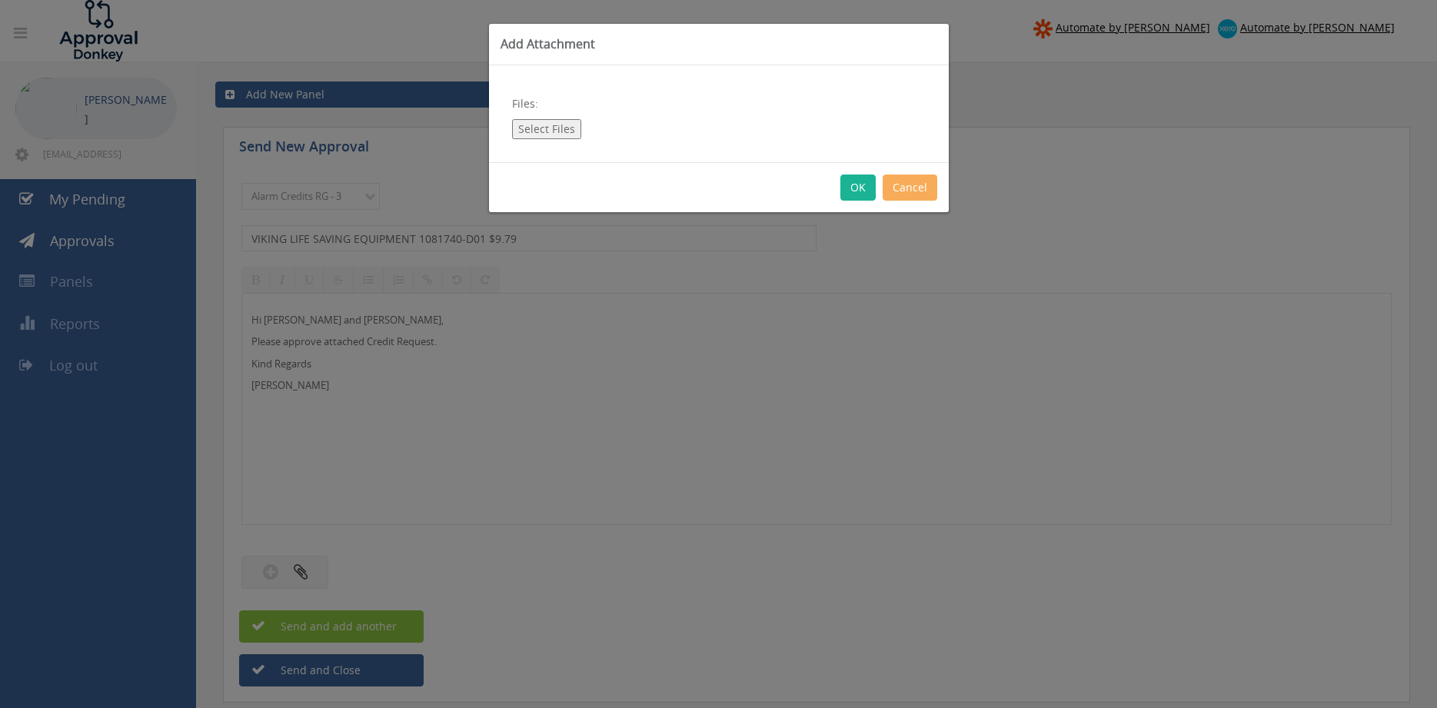
click at [554, 128] on button "Select Files" at bounding box center [546, 129] width 69 height 20
type input "C:\fakepath\VIKING LIFE SAVING EQUIPEMENT 1081740-D01.pdf"
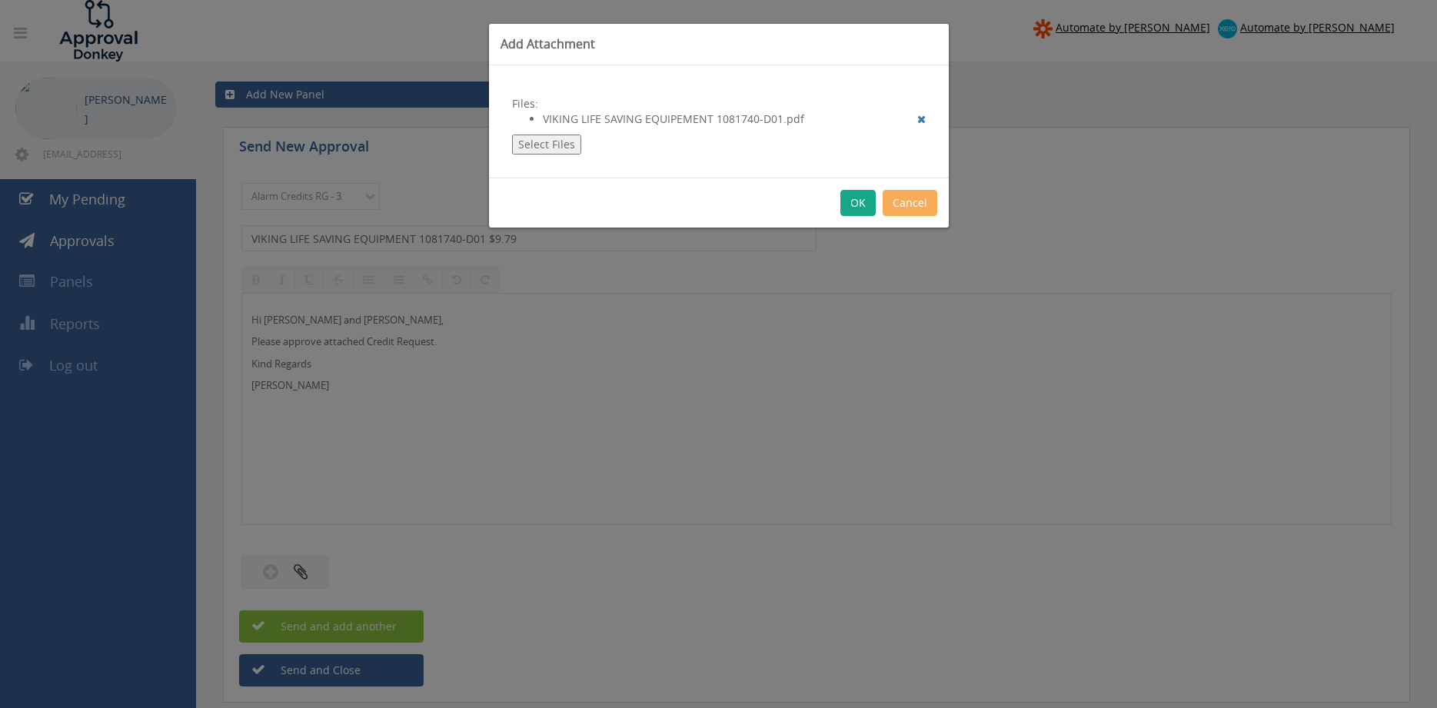
click at [865, 208] on button "OK" at bounding box center [857, 203] width 35 height 26
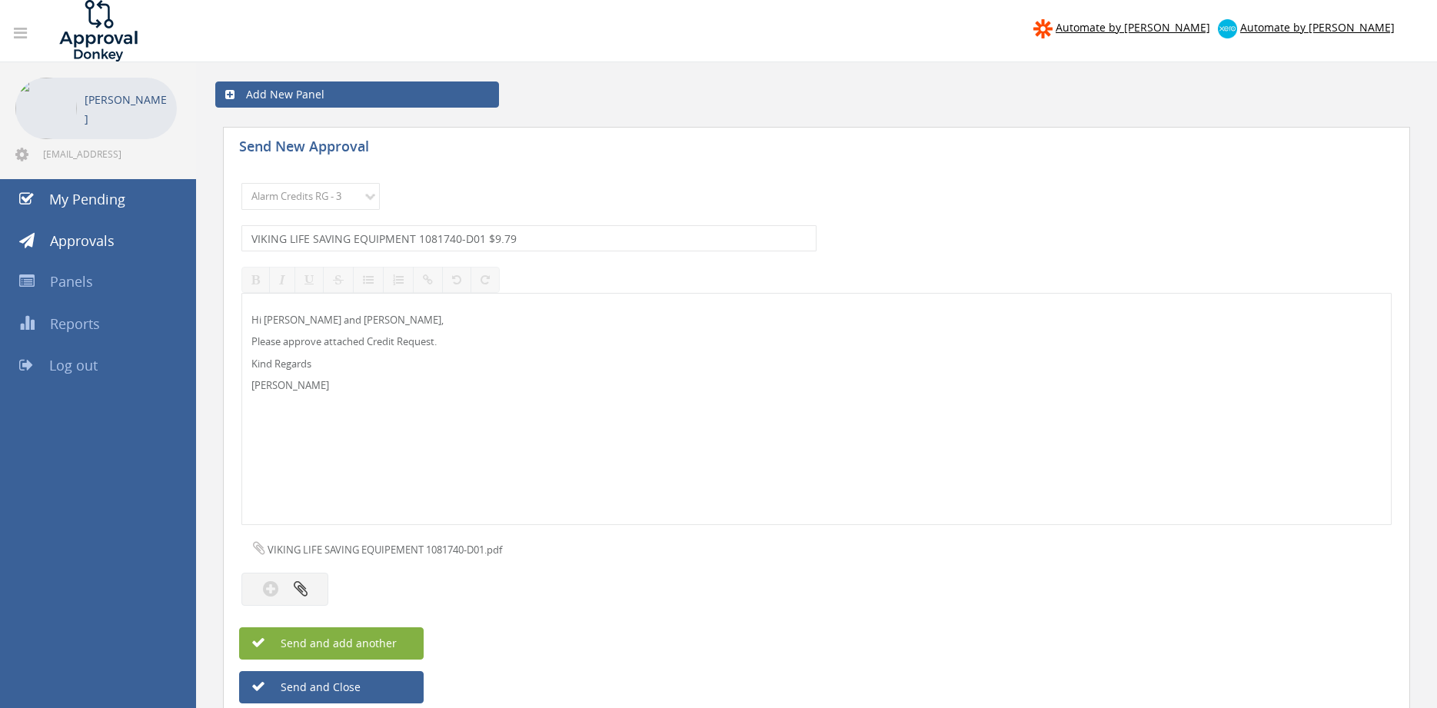
click at [389, 642] on span "Send and add another" at bounding box center [322, 643] width 149 height 15
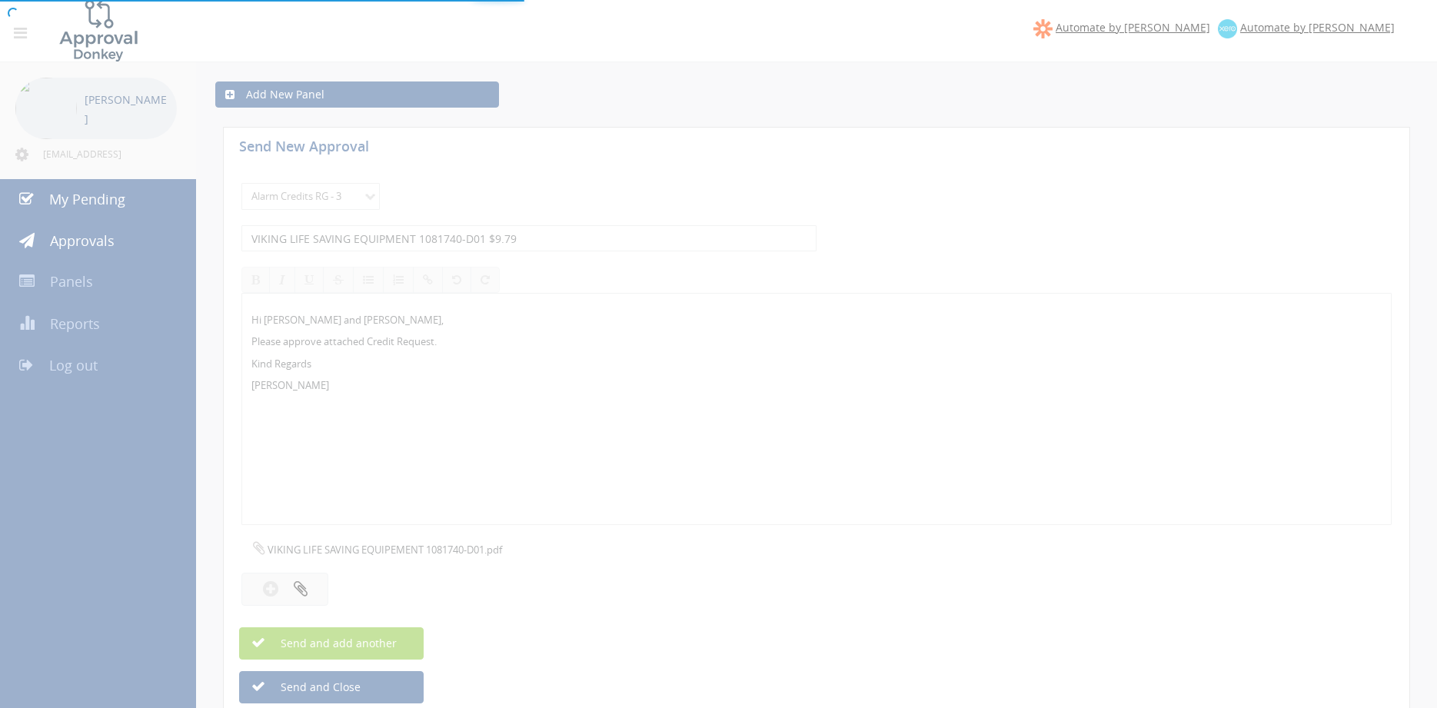
select select
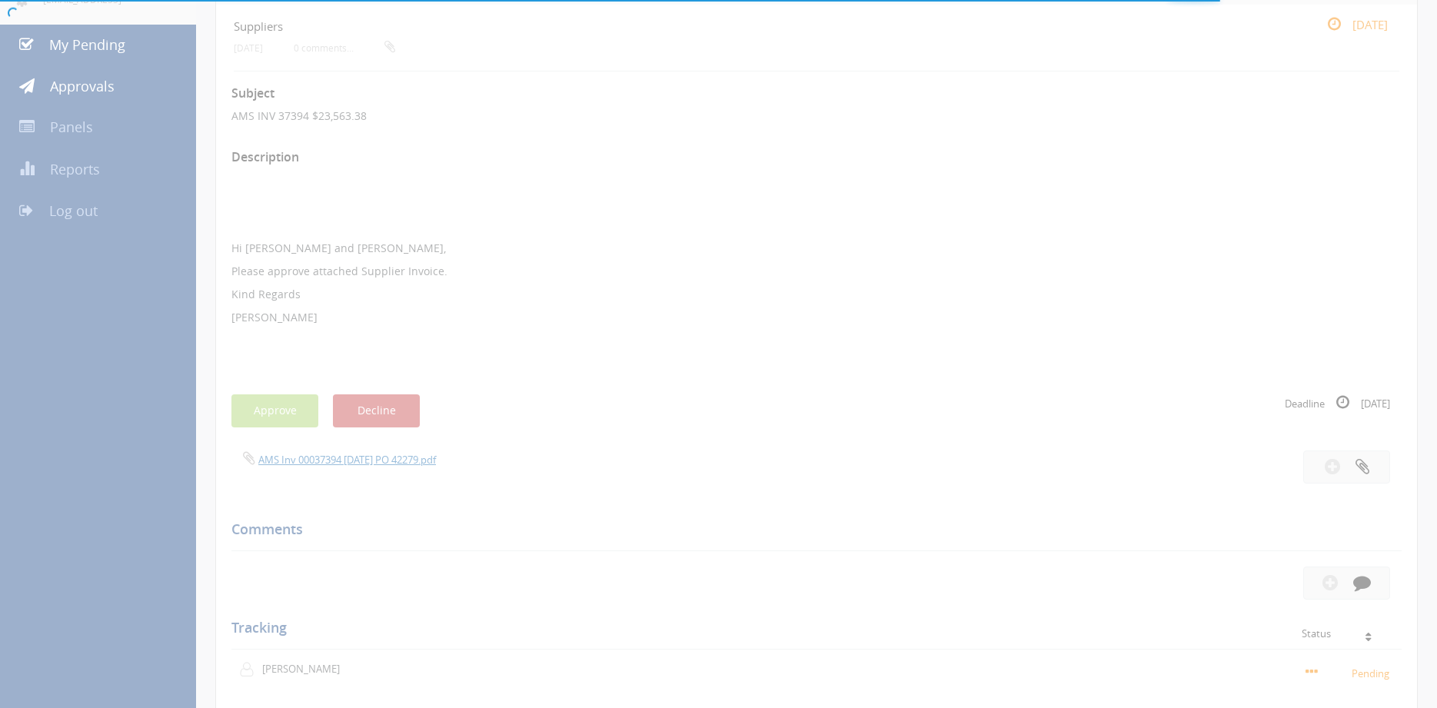
scroll to position [141, 0]
